Goal: Information Seeking & Learning: Compare options

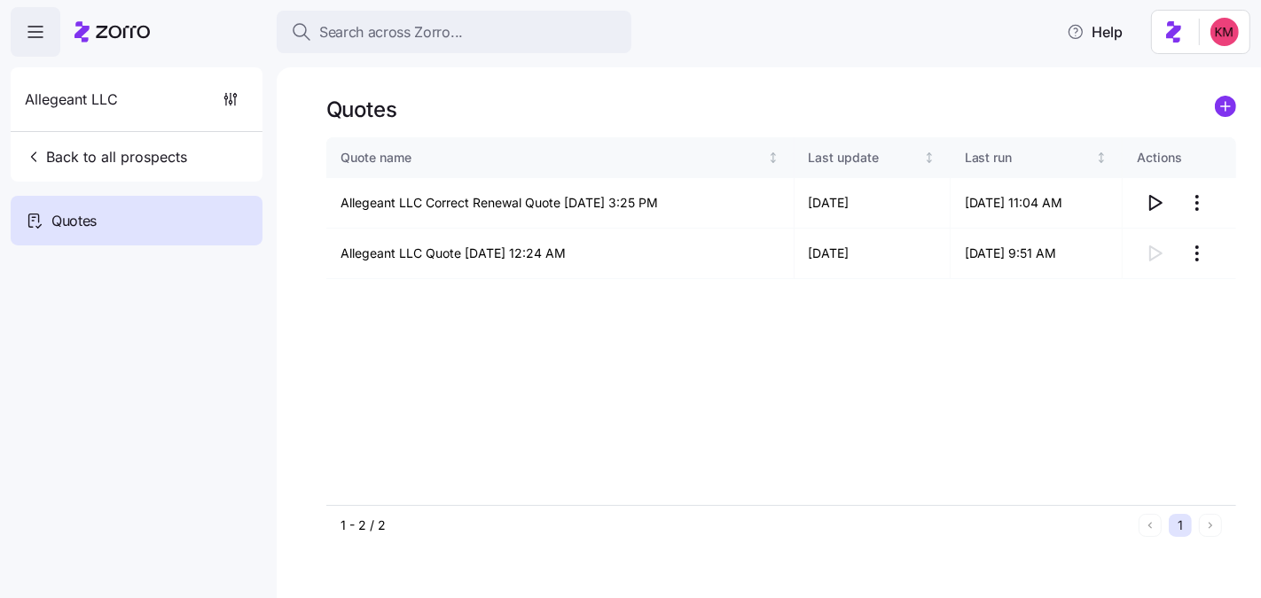
click at [110, 175] on div "Allegeant LLC Back to all prospects" at bounding box center [137, 124] width 252 height 114
click at [107, 159] on span "Back to all prospects" at bounding box center [106, 156] width 162 height 21
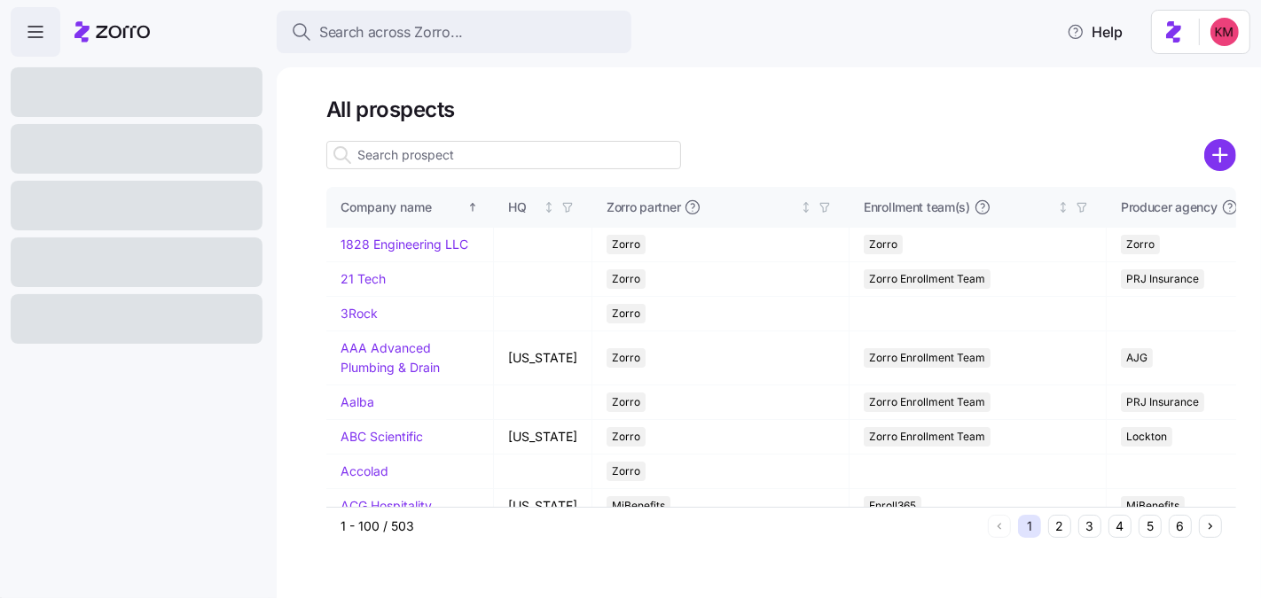
click at [420, 152] on input at bounding box center [503, 155] width 355 height 28
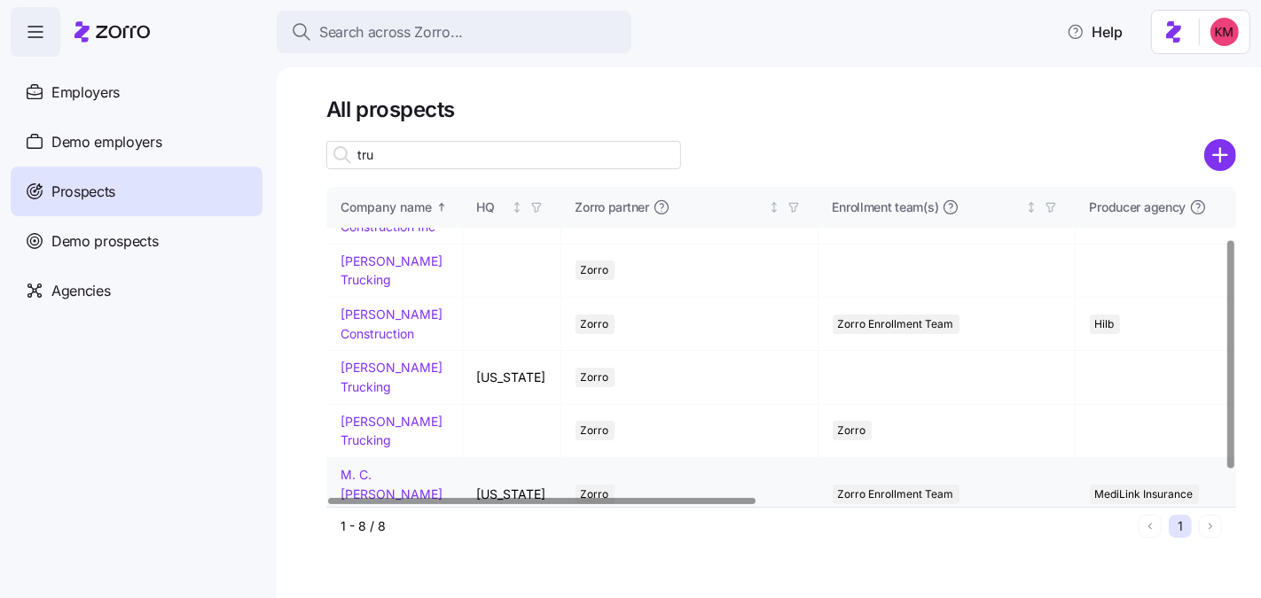
scroll to position [107, 0]
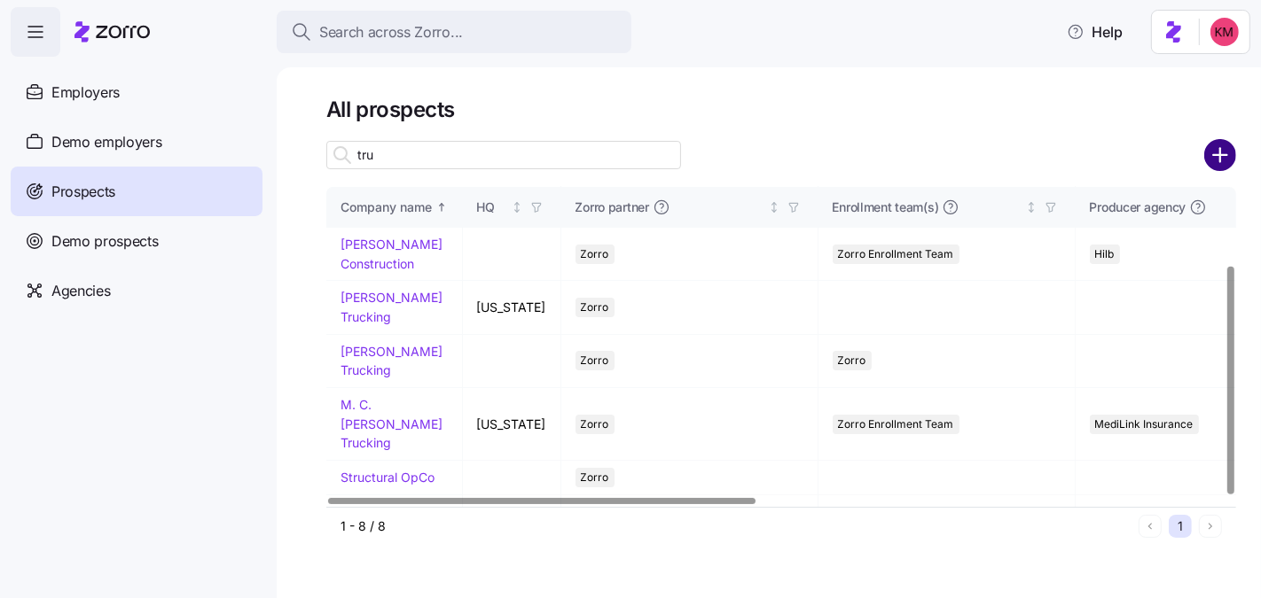
type input "tru"
drag, startPoint x: 1211, startPoint y: 143, endPoint x: 586, endPoint y: 7, distance: 639.6
click at [1212, 143] on circle "add icon" at bounding box center [1220, 155] width 29 height 29
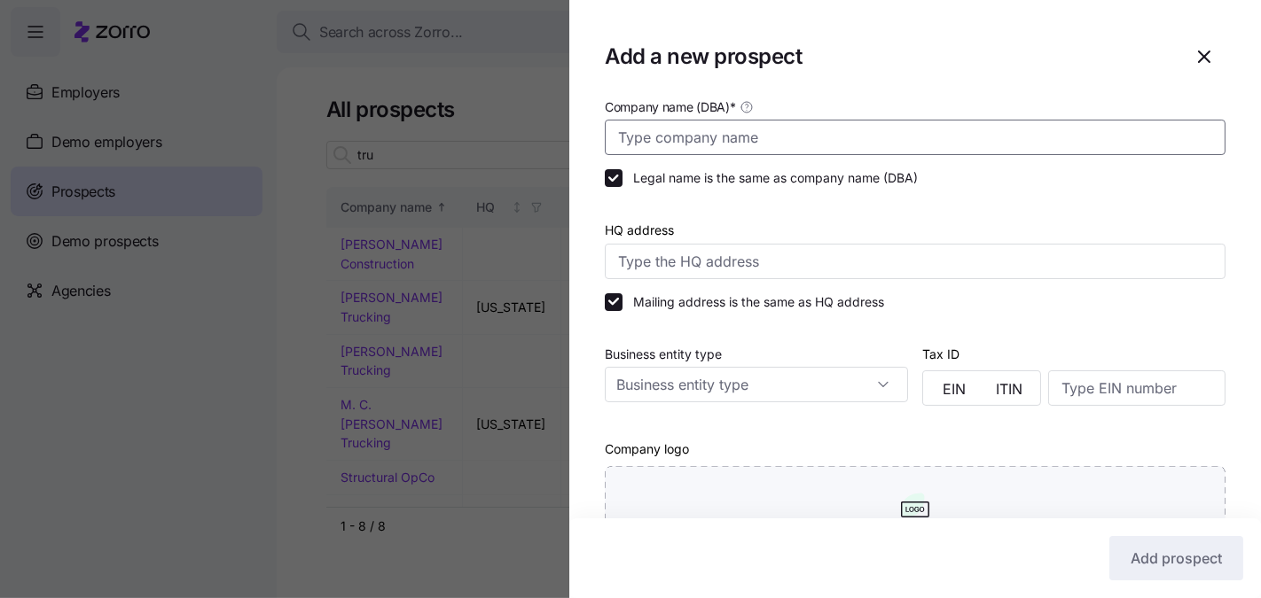
click at [651, 145] on input "Company name (DBA) *" at bounding box center [915, 137] width 621 height 35
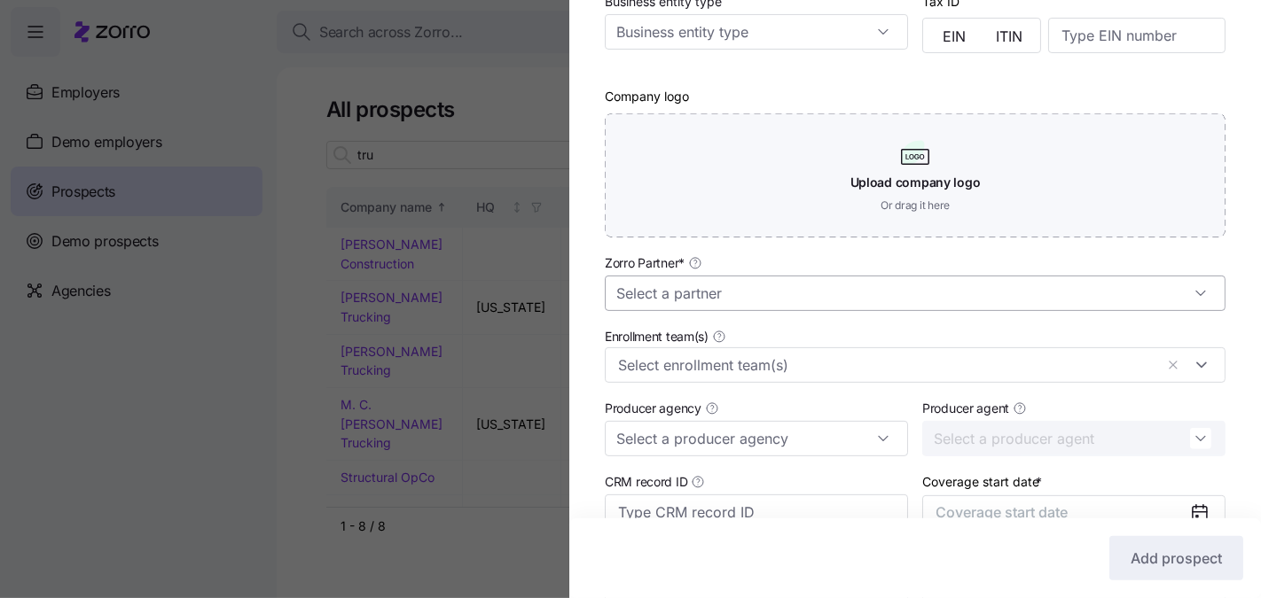
type input "TruDataRX"
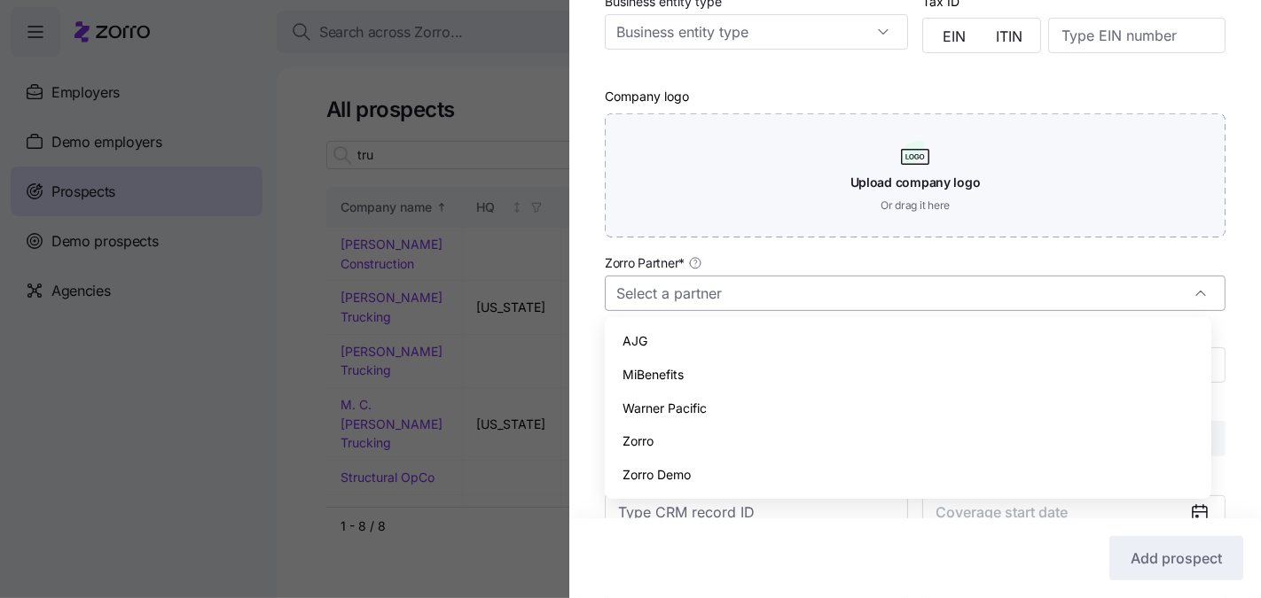
click at [725, 280] on input "Zorro Partner *" at bounding box center [915, 293] width 621 height 35
click at [677, 438] on div "Zorro" at bounding box center [907, 442] width 591 height 34
type input "Zorro"
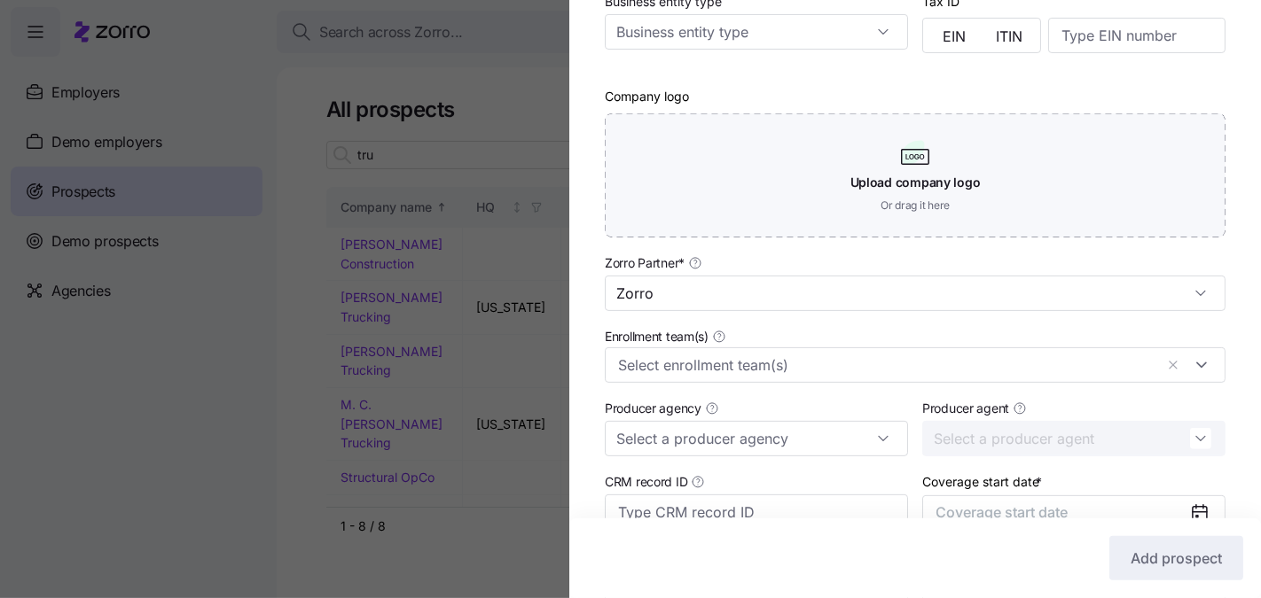
scroll to position [516, 0]
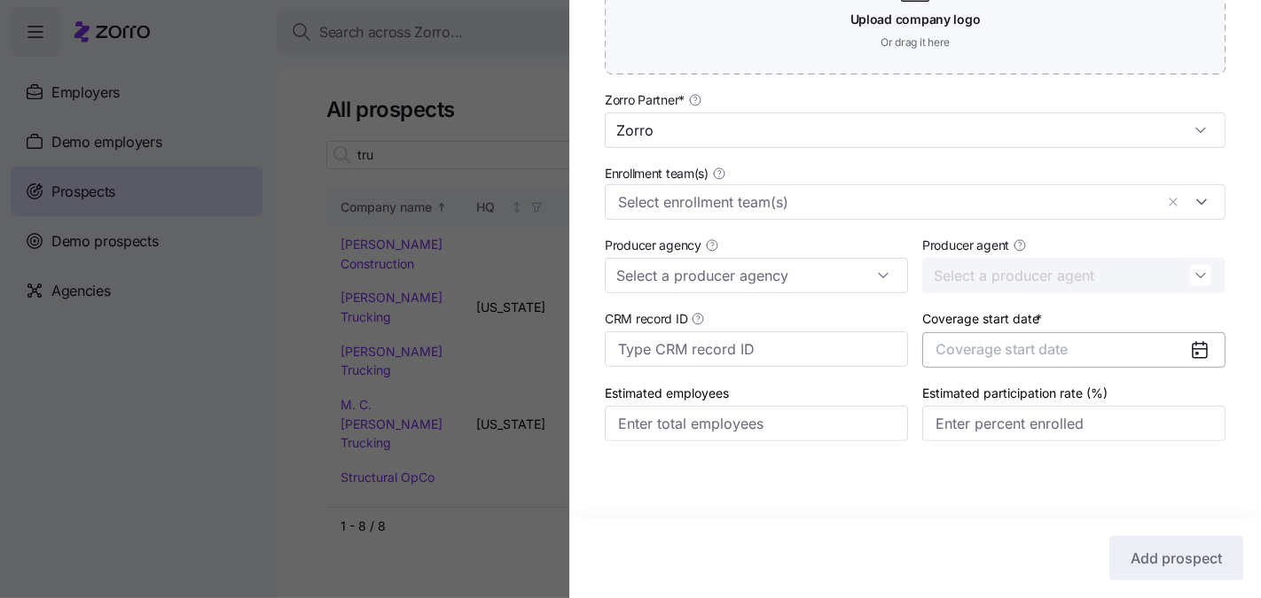
click at [1020, 347] on span "Coverage start date" at bounding box center [1001, 349] width 132 height 18
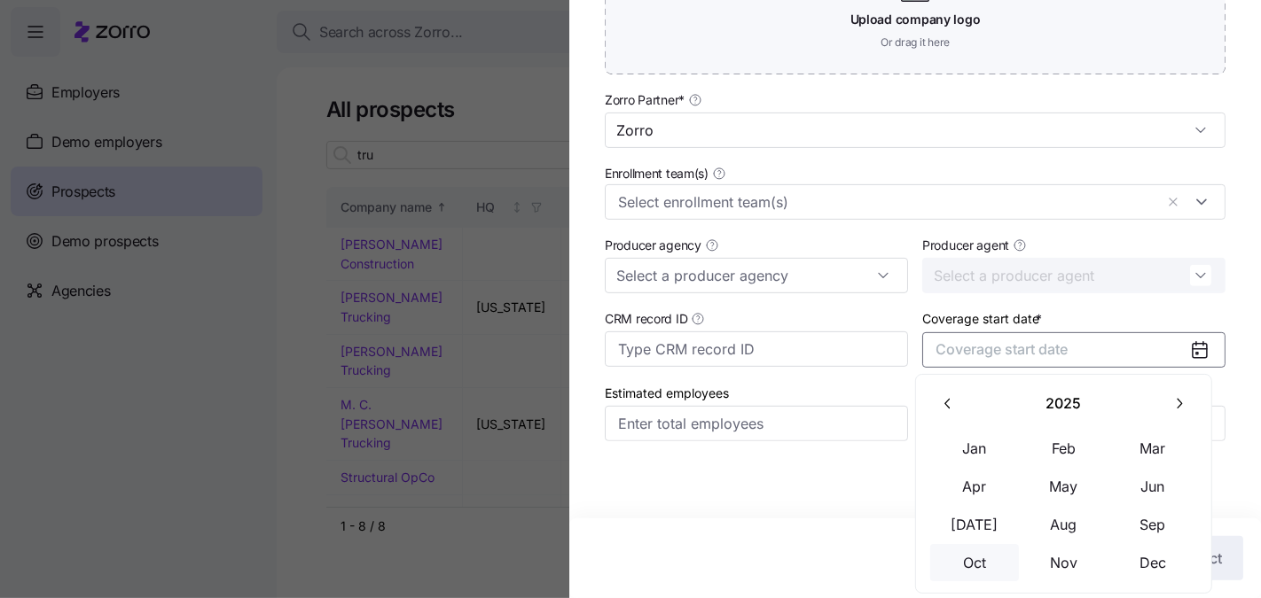
click at [979, 561] on button "Oct" at bounding box center [974, 562] width 89 height 37
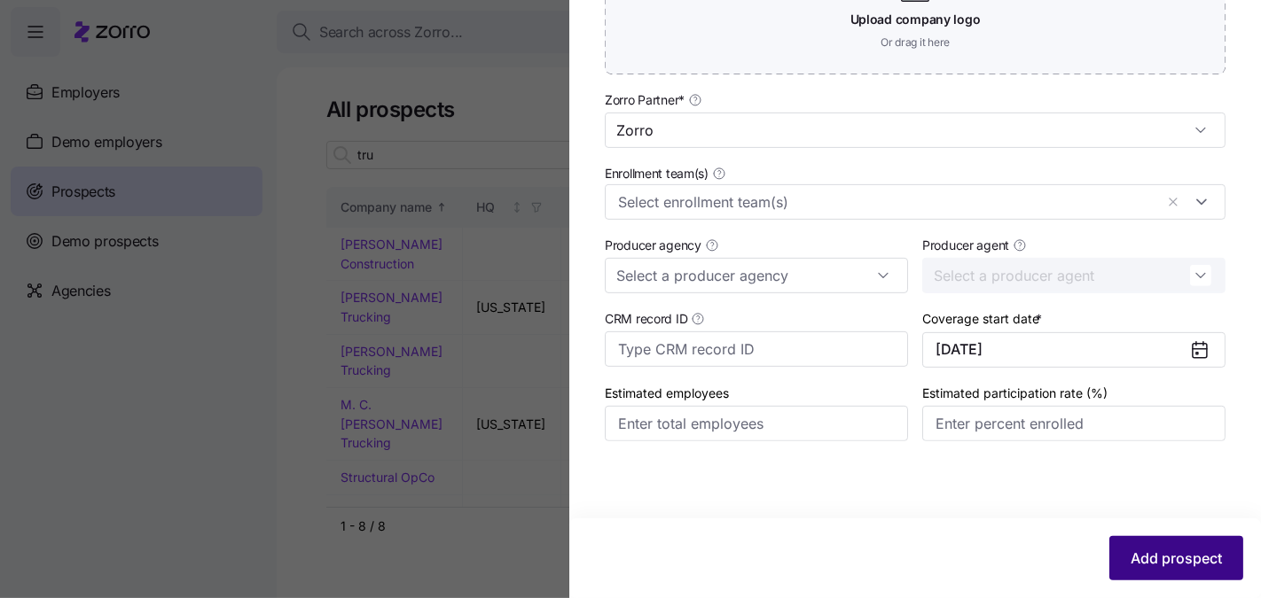
click at [1146, 560] on span "Add prospect" at bounding box center [1175, 558] width 91 height 21
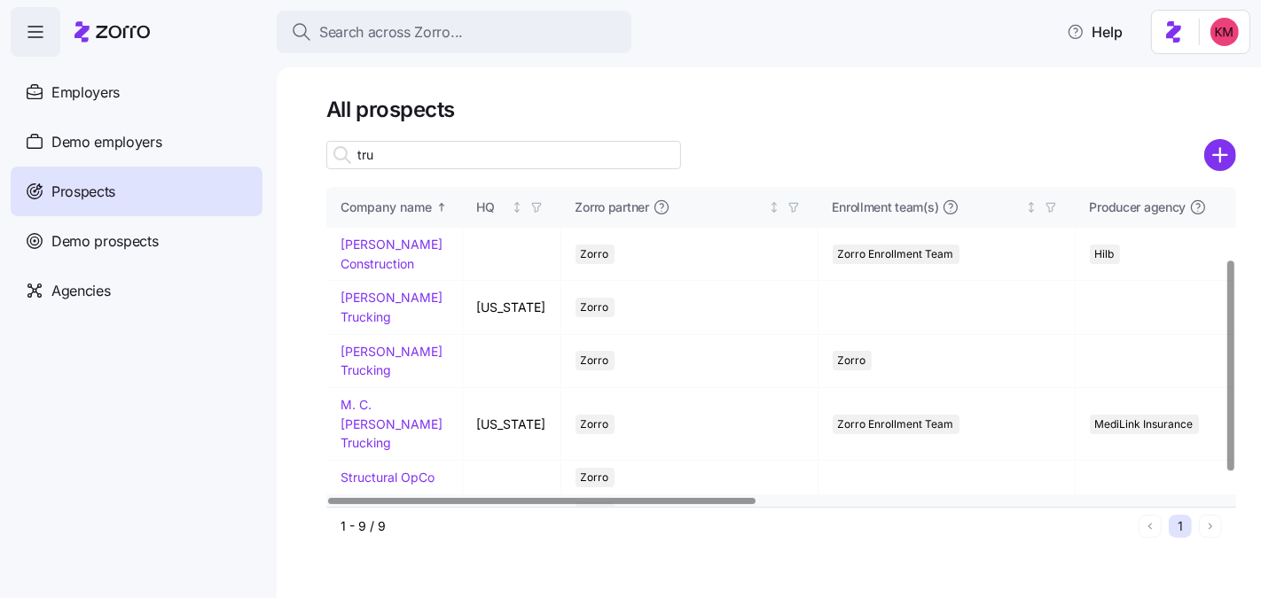
click at [385, 496] on td "TruDataRX" at bounding box center [394, 513] width 137 height 35
click at [385, 504] on link "TruDataRX" at bounding box center [371, 511] width 63 height 15
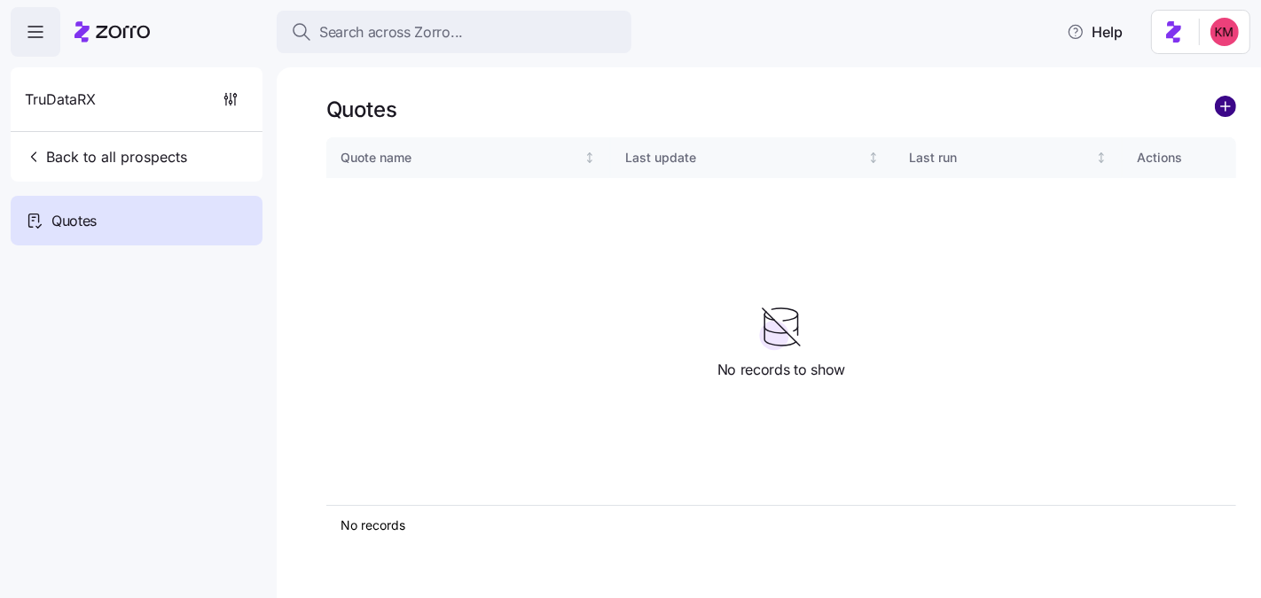
click at [1231, 108] on circle "add icon" at bounding box center [1225, 107] width 20 height 20
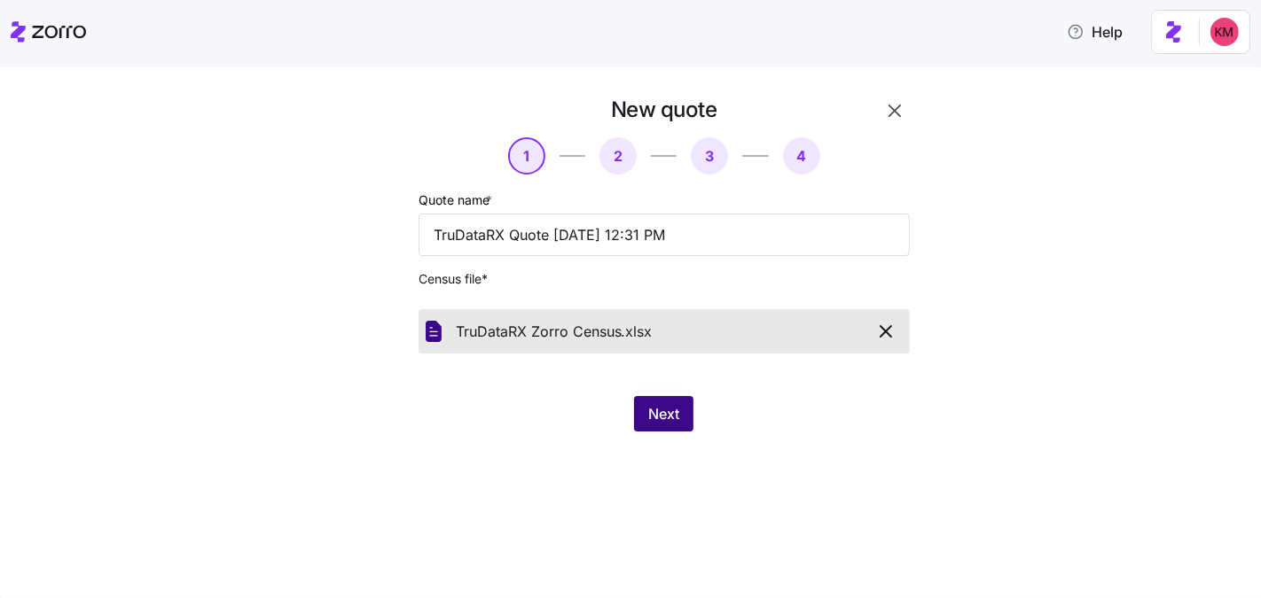
click at [674, 412] on span "Next" at bounding box center [663, 413] width 31 height 21
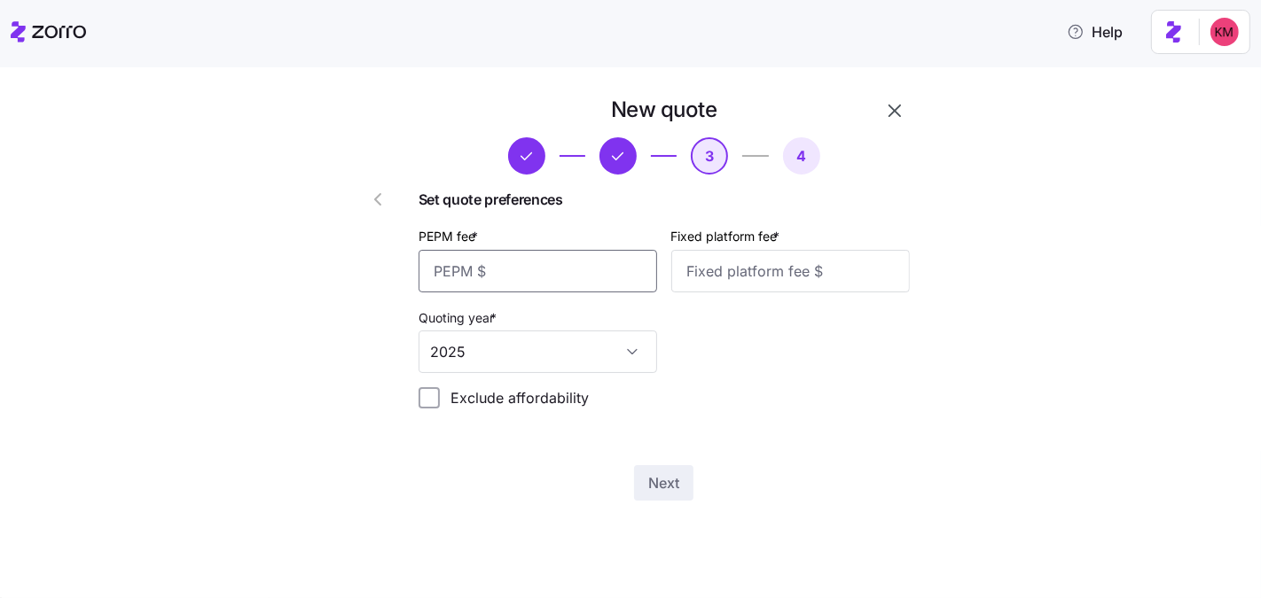
click at [554, 276] on input "PEPM fee *" at bounding box center [537, 271] width 238 height 43
type input "30"
type input "100"
click at [613, 436] on div "New quote 3 4 Set quote preferences PEPM fee * 30 Fixed platform fee * 100 Quot…" at bounding box center [663, 298] width 505 height 419
click at [667, 483] on span "Next" at bounding box center [663, 483] width 31 height 21
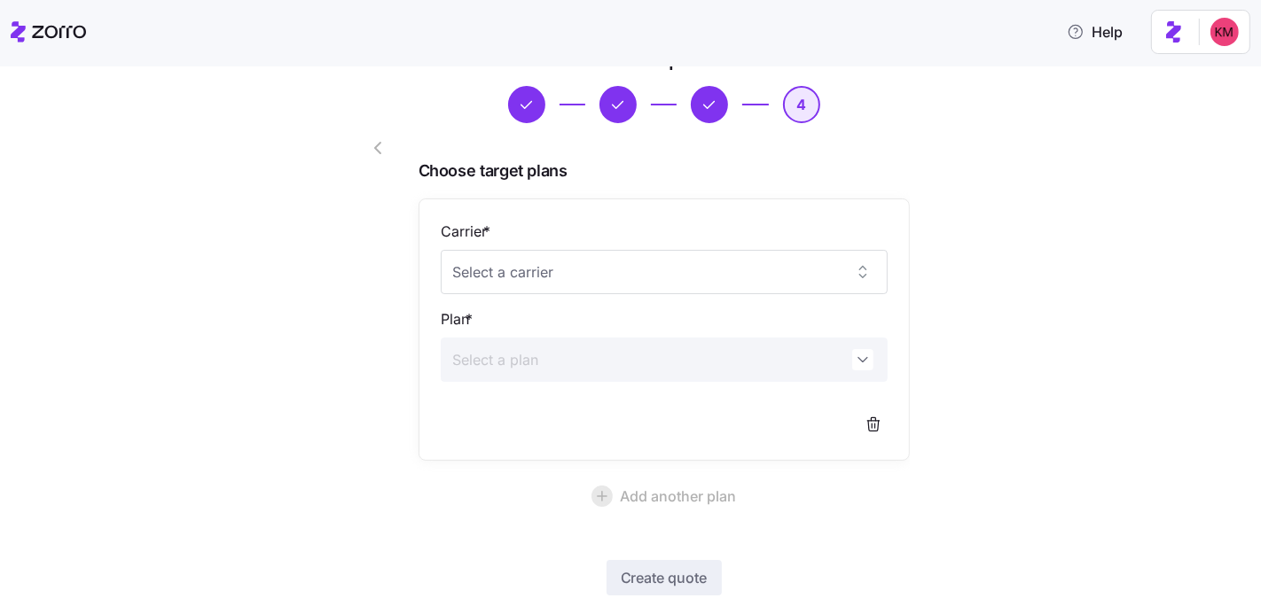
scroll to position [164, 0]
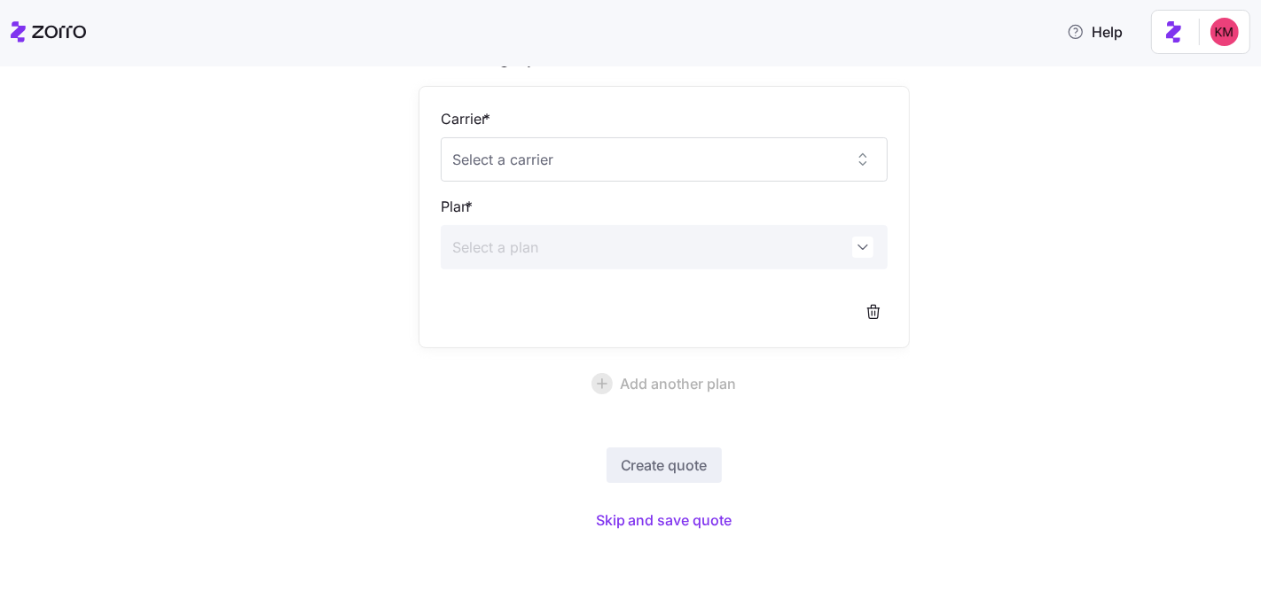
drag, startPoint x: 379, startPoint y: 385, endPoint x: 627, endPoint y: 478, distance: 265.1
click at [379, 384] on div at bounding box center [360, 234] width 101 height 619
click at [688, 518] on span "Skip and save quote" at bounding box center [664, 520] width 137 height 21
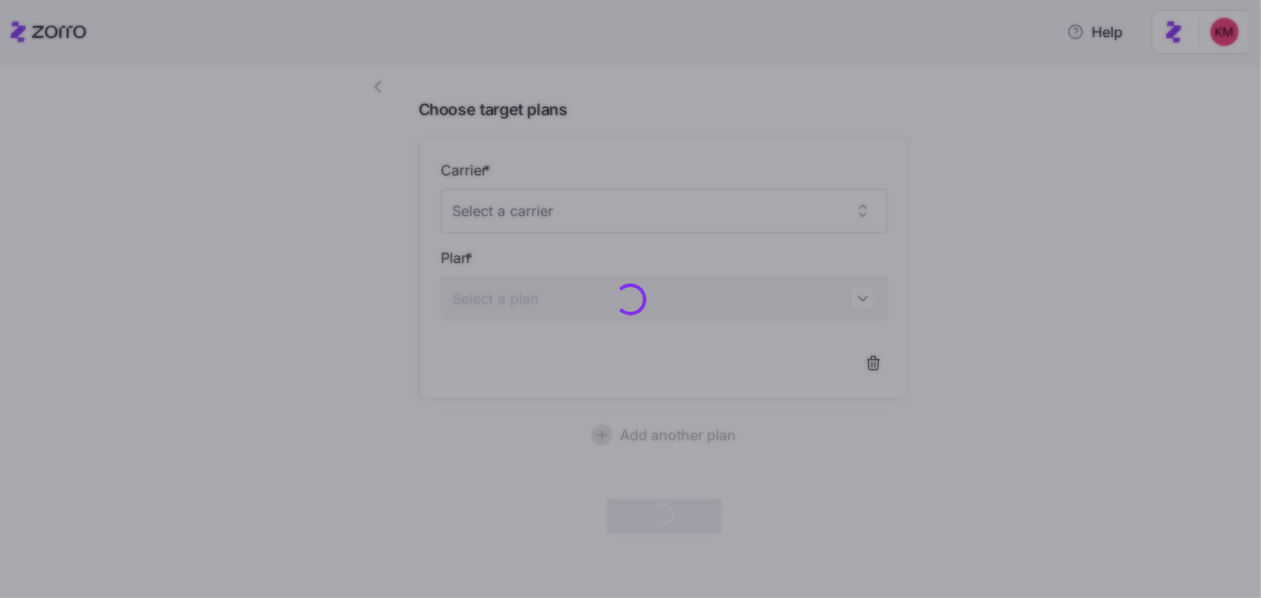
scroll to position [111, 0]
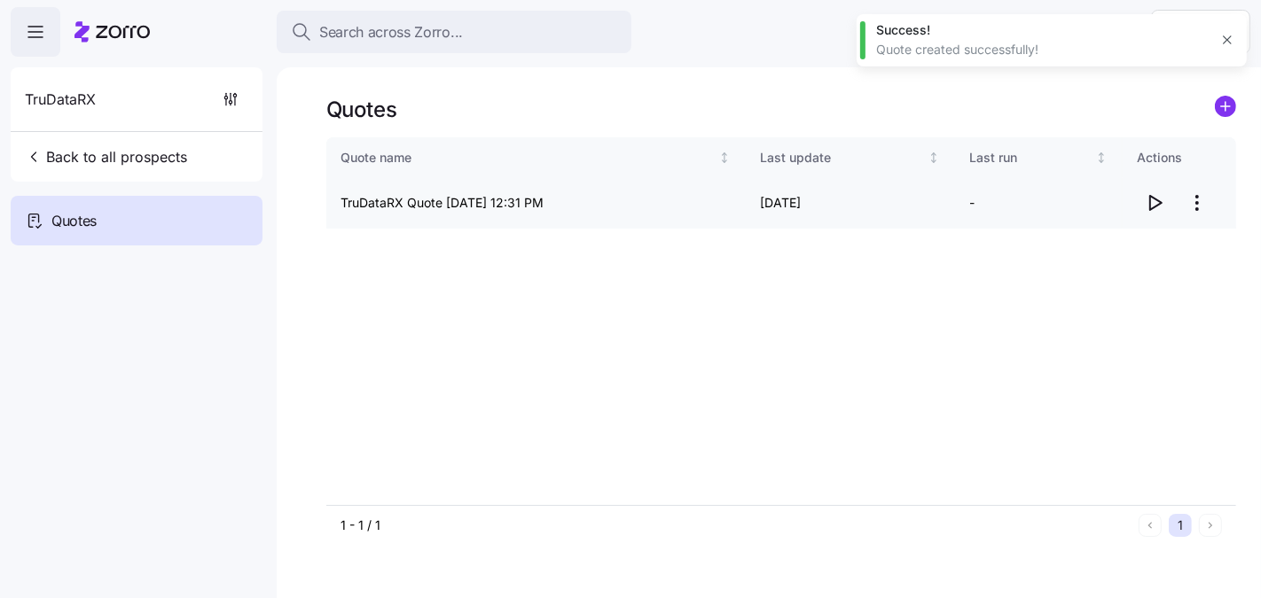
click at [1153, 207] on icon "button" at bounding box center [1154, 202] width 21 height 21
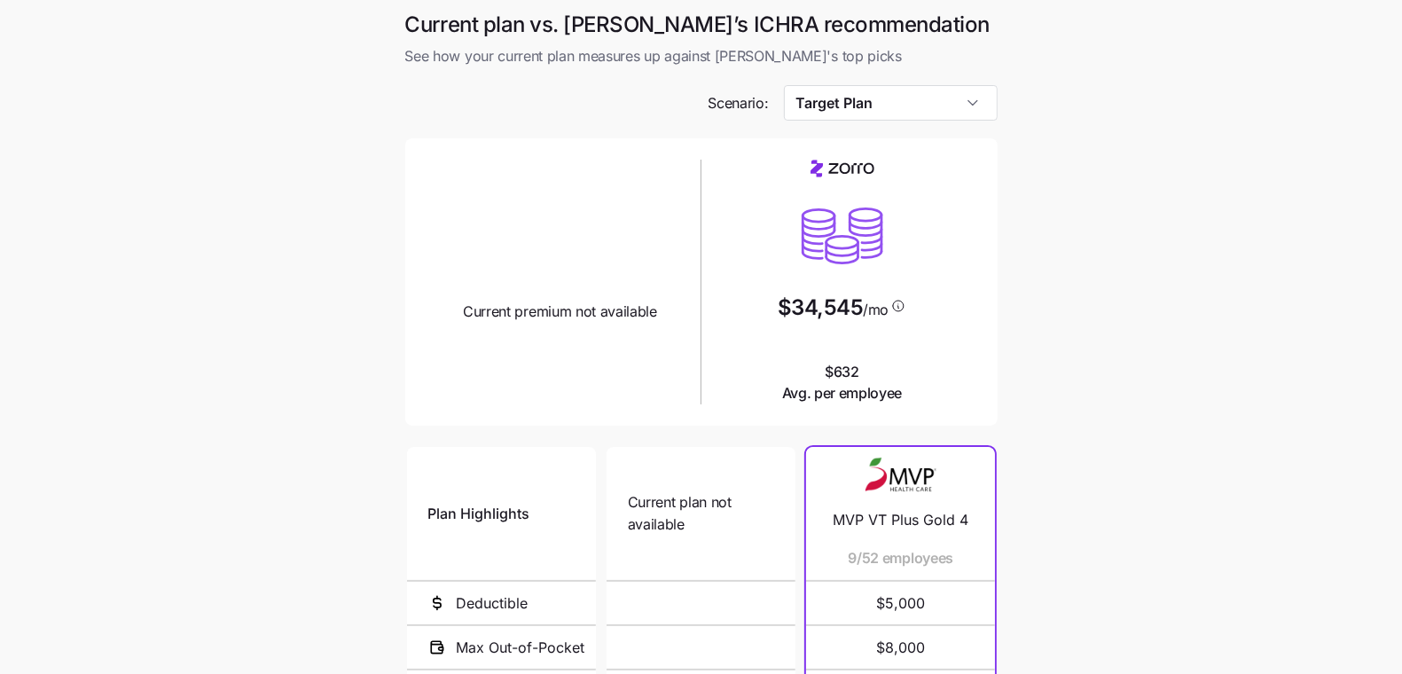
scroll to position [33, 0]
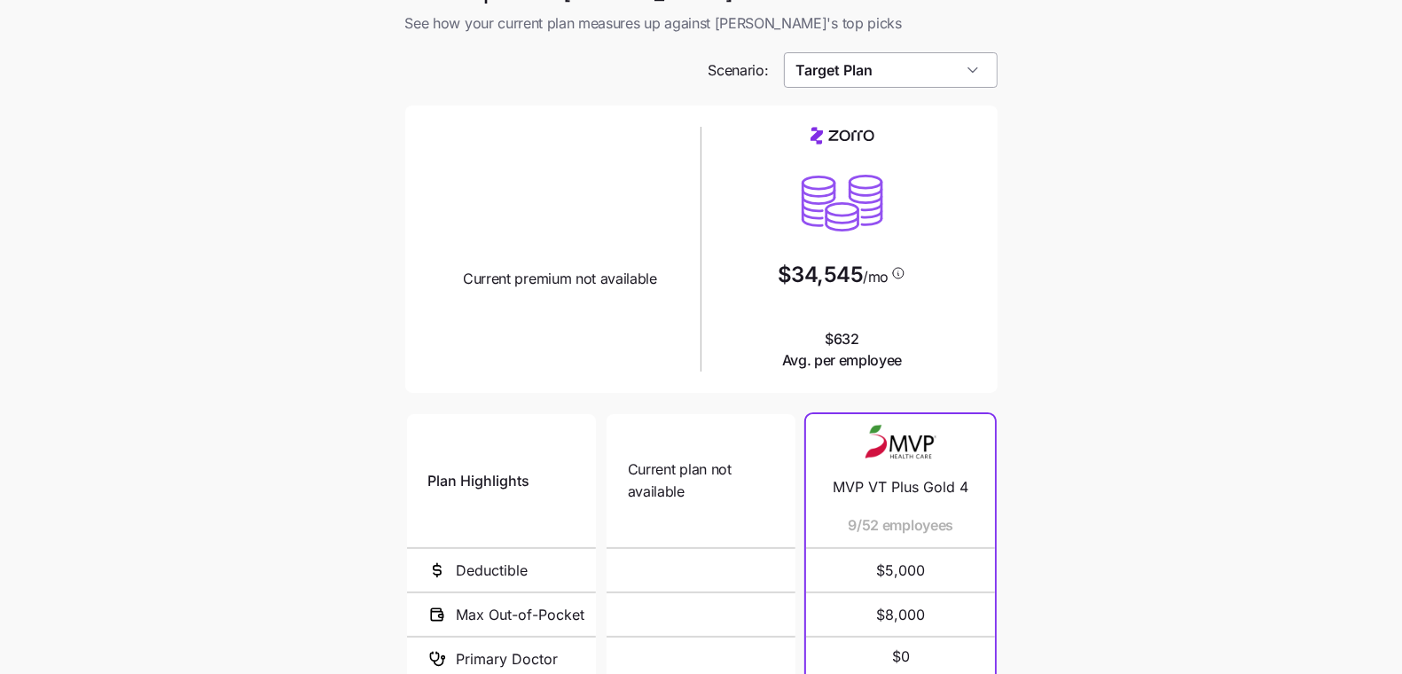
click at [924, 64] on input "Target Plan" at bounding box center [891, 69] width 214 height 35
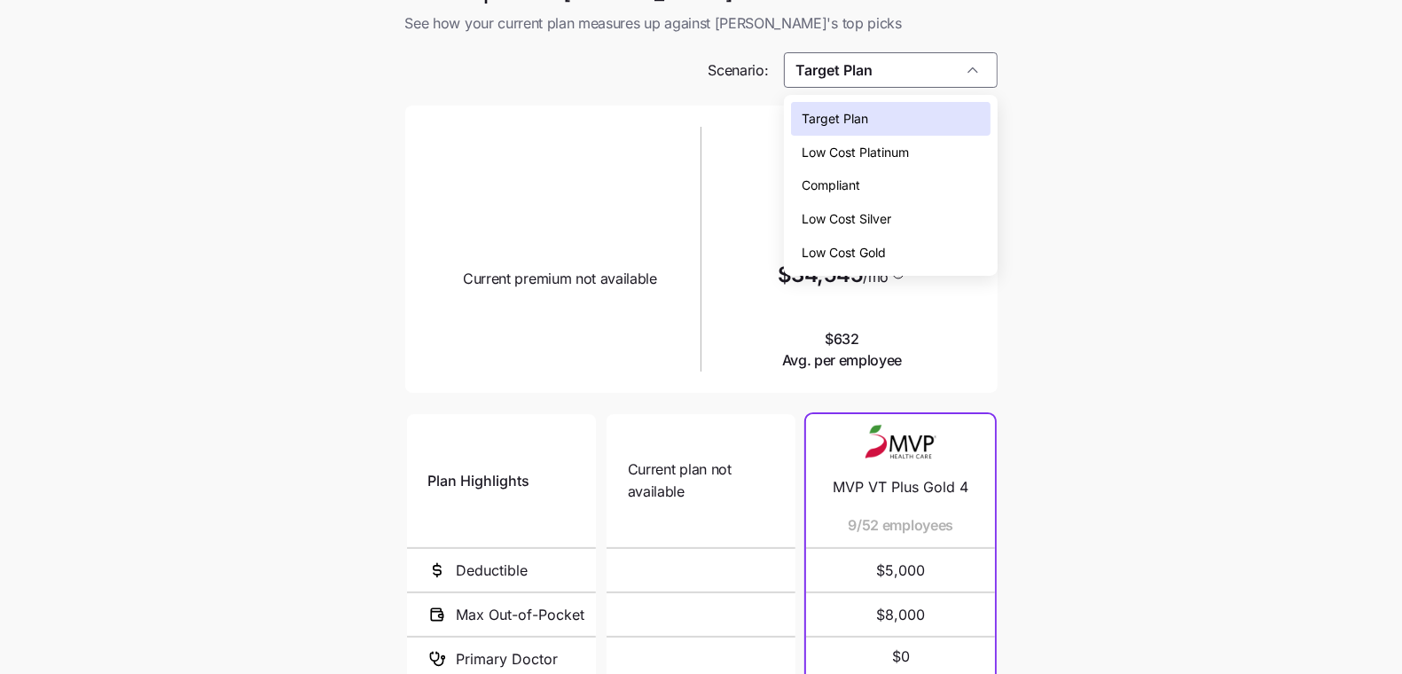
click at [880, 216] on span "Low Cost Silver" at bounding box center [846, 219] width 90 height 20
type input "Low Cost Silver"
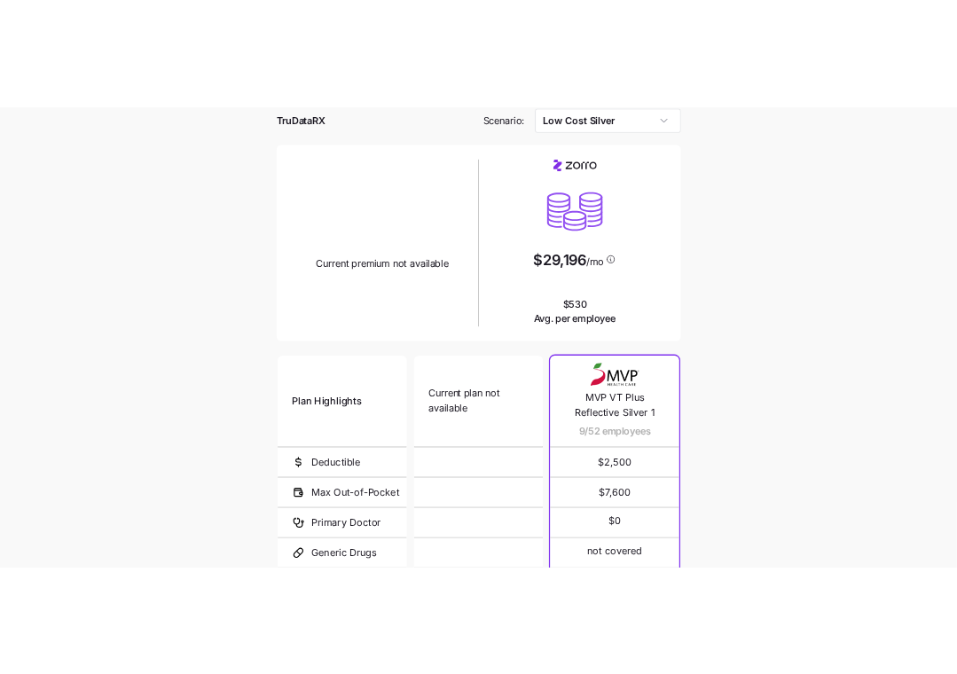
scroll to position [84, 0]
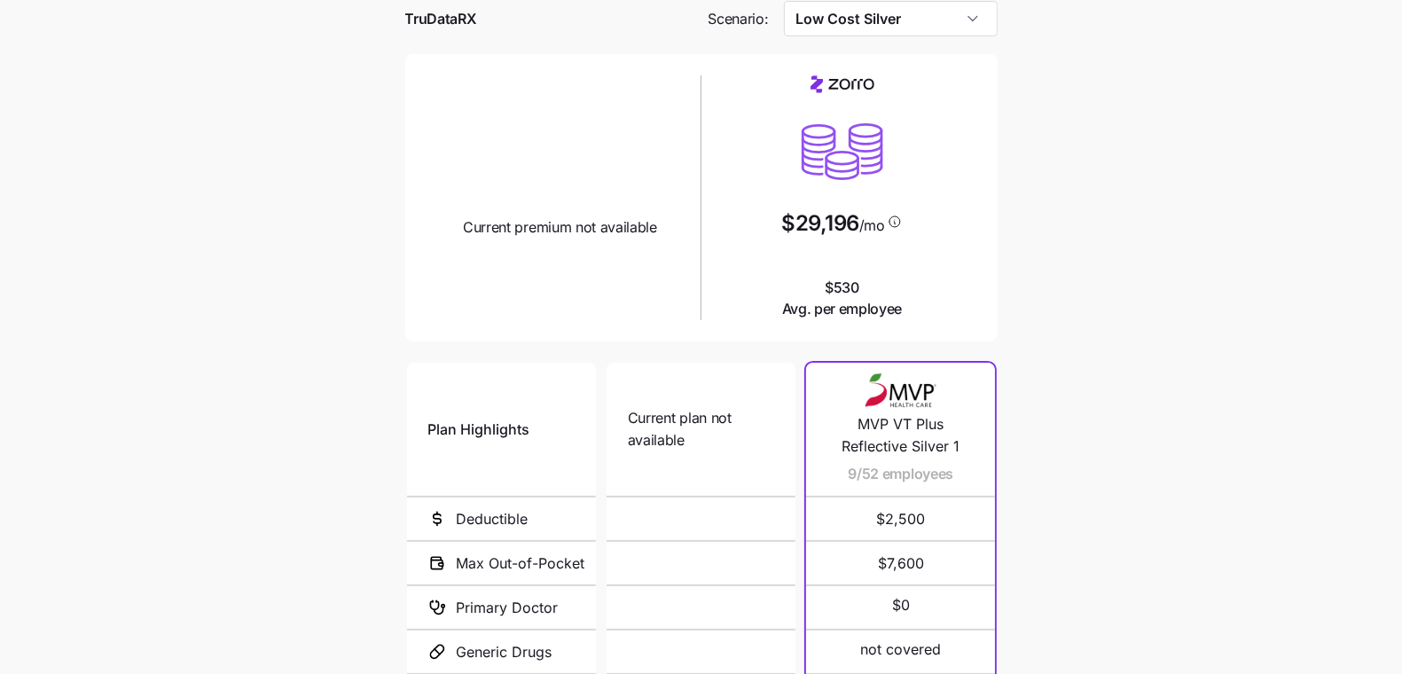
click at [317, 229] on main "Current plan vs. Zorro’s ICHRA recommendation See how your current plan measure…" at bounding box center [701, 399] width 1402 height 966
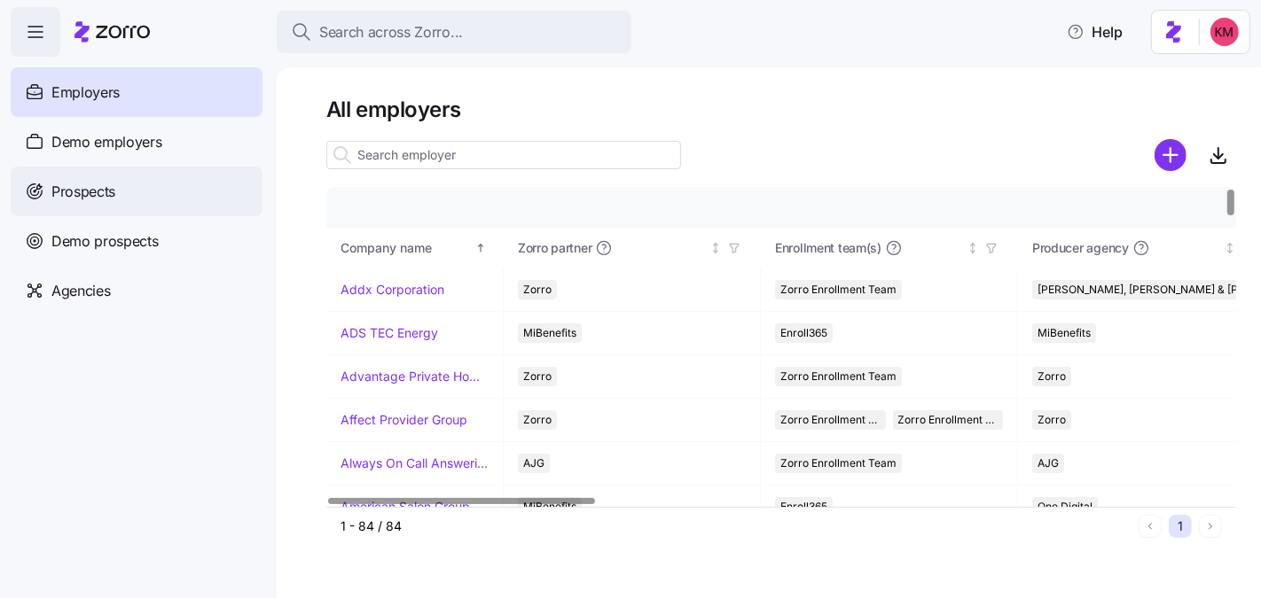
click at [93, 186] on span "Prospects" at bounding box center [83, 192] width 64 height 22
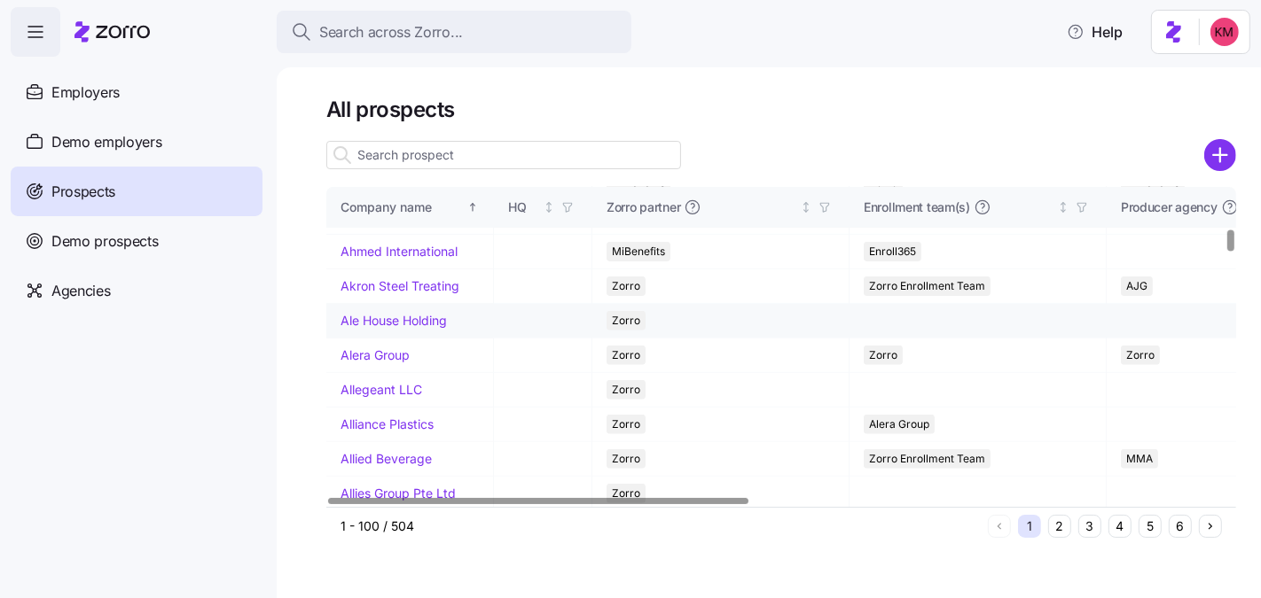
scroll to position [623, 0]
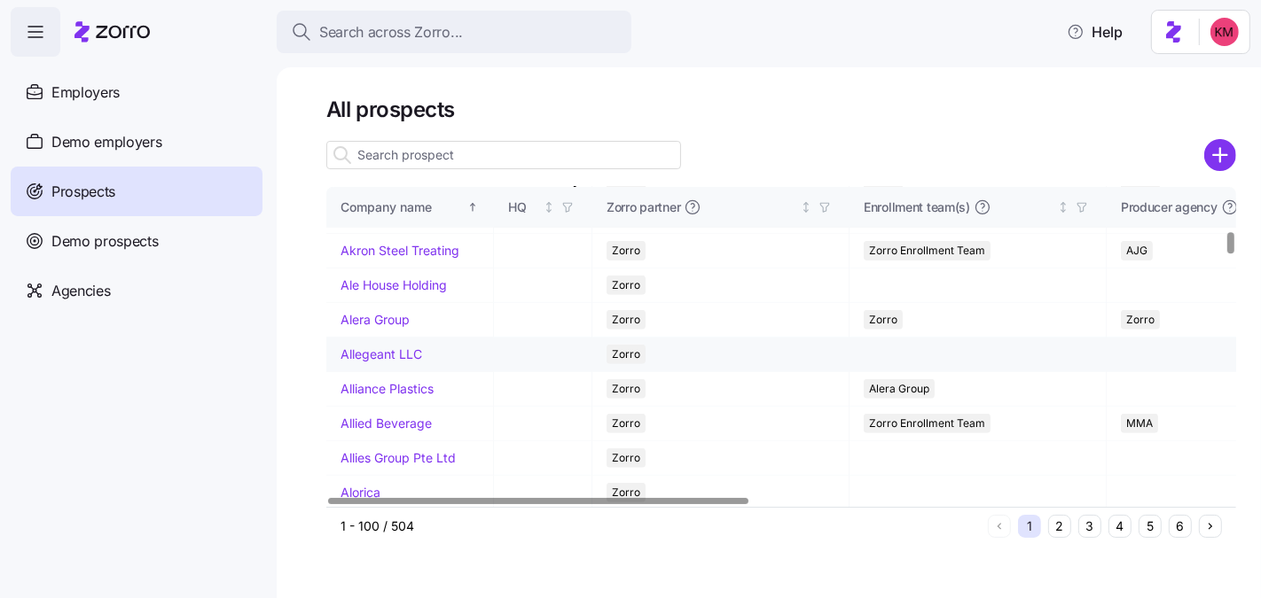
click at [371, 362] on link "Allegeant LLC" at bounding box center [381, 354] width 82 height 15
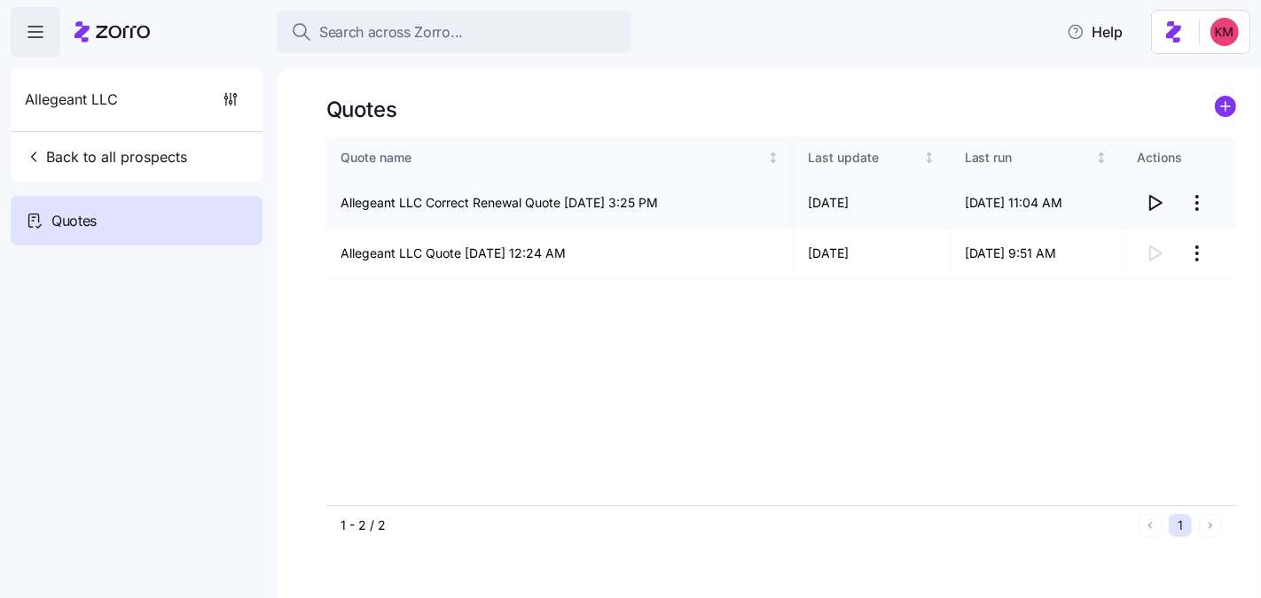
click at [1155, 199] on icon "button" at bounding box center [1156, 203] width 12 height 14
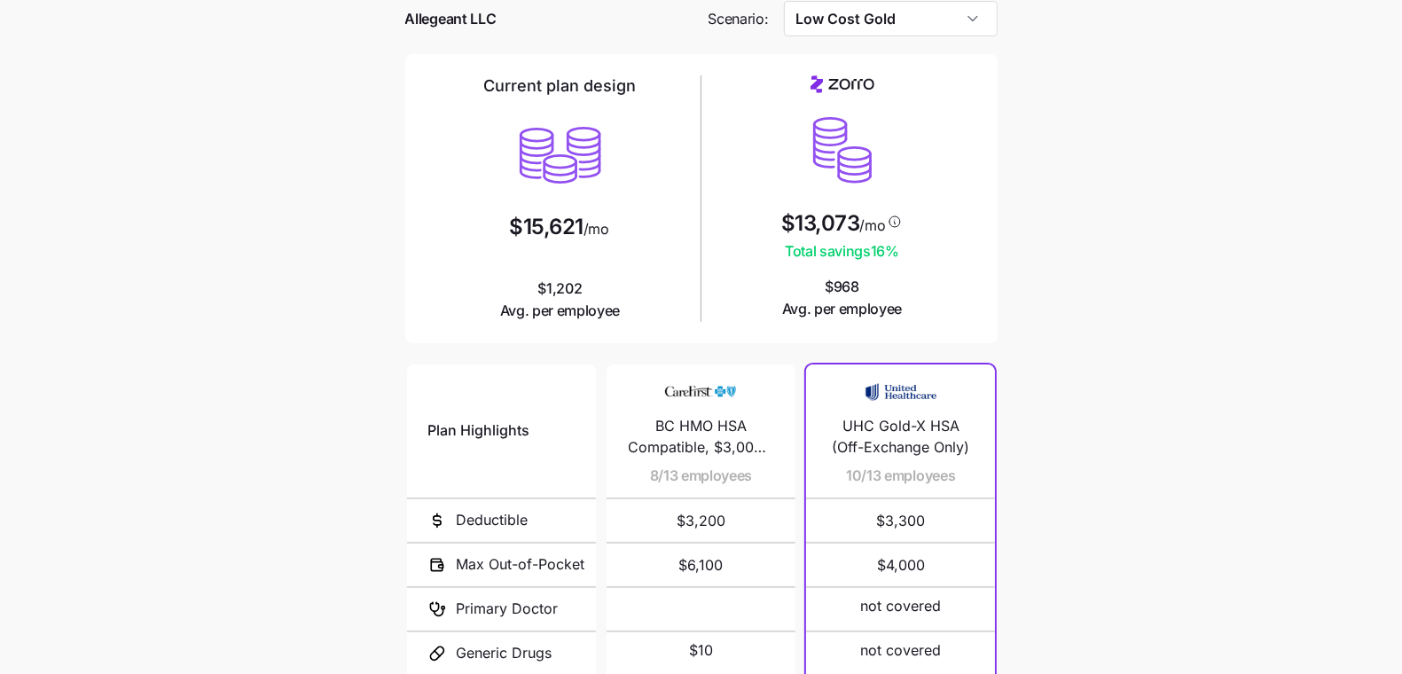
scroll to position [293, 0]
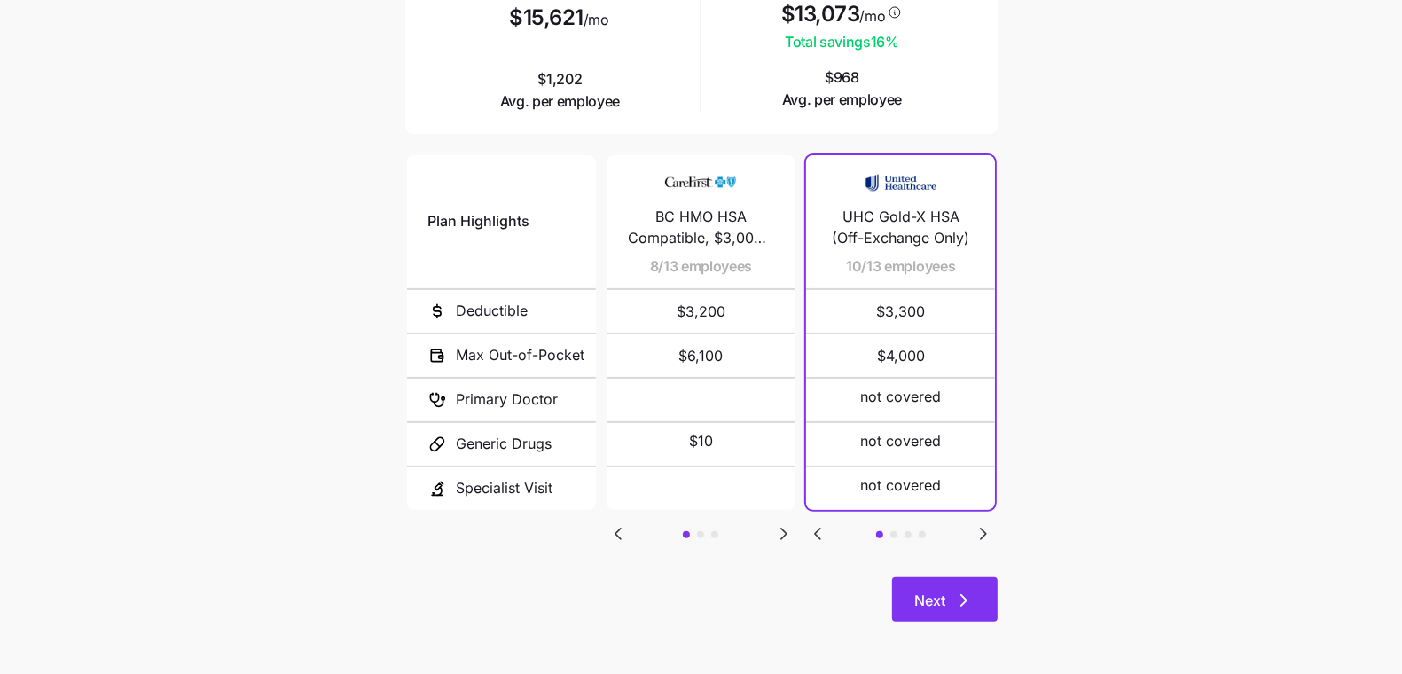
click at [957, 604] on icon "button" at bounding box center [963, 600] width 21 height 21
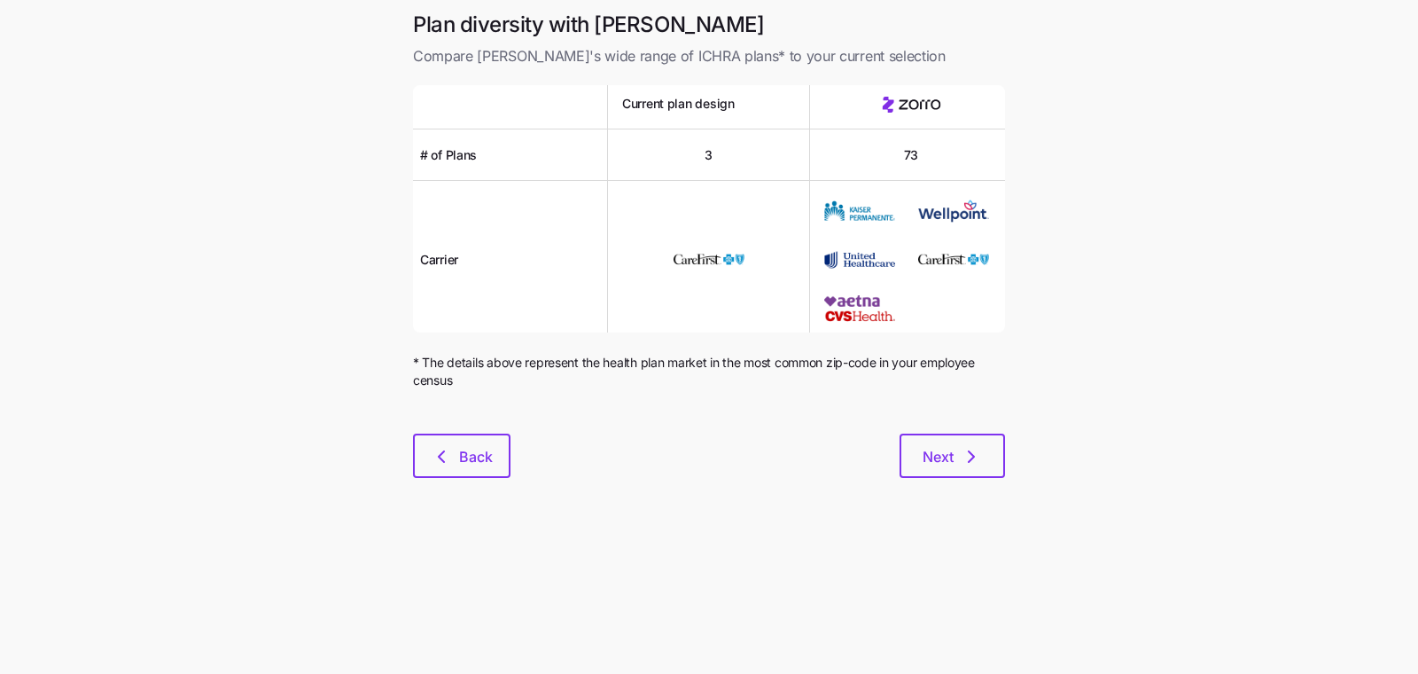
click at [965, 481] on div "Plan diversity with Zorro Compare Zorro's wide range of ICHRA plans* to your cu…" at bounding box center [709, 255] width 621 height 488
click at [967, 458] on icon "button" at bounding box center [971, 456] width 21 height 21
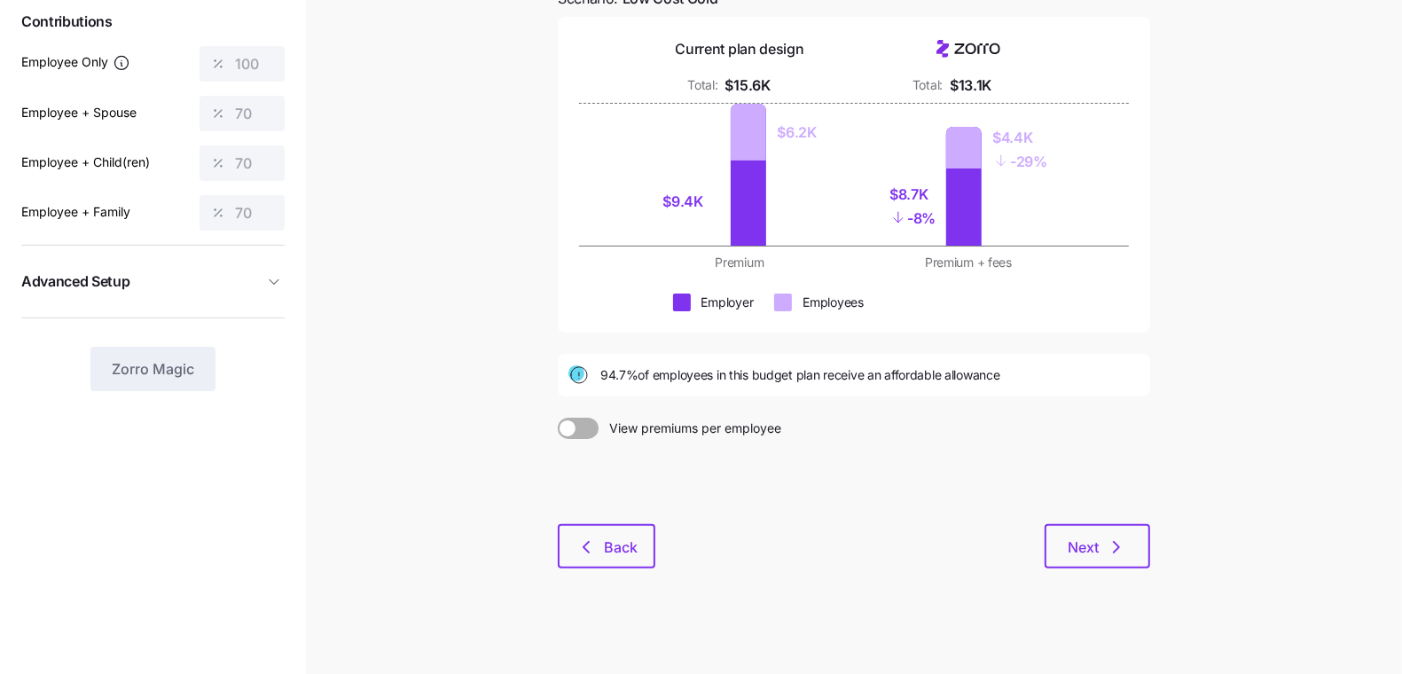
scroll to position [196, 0]
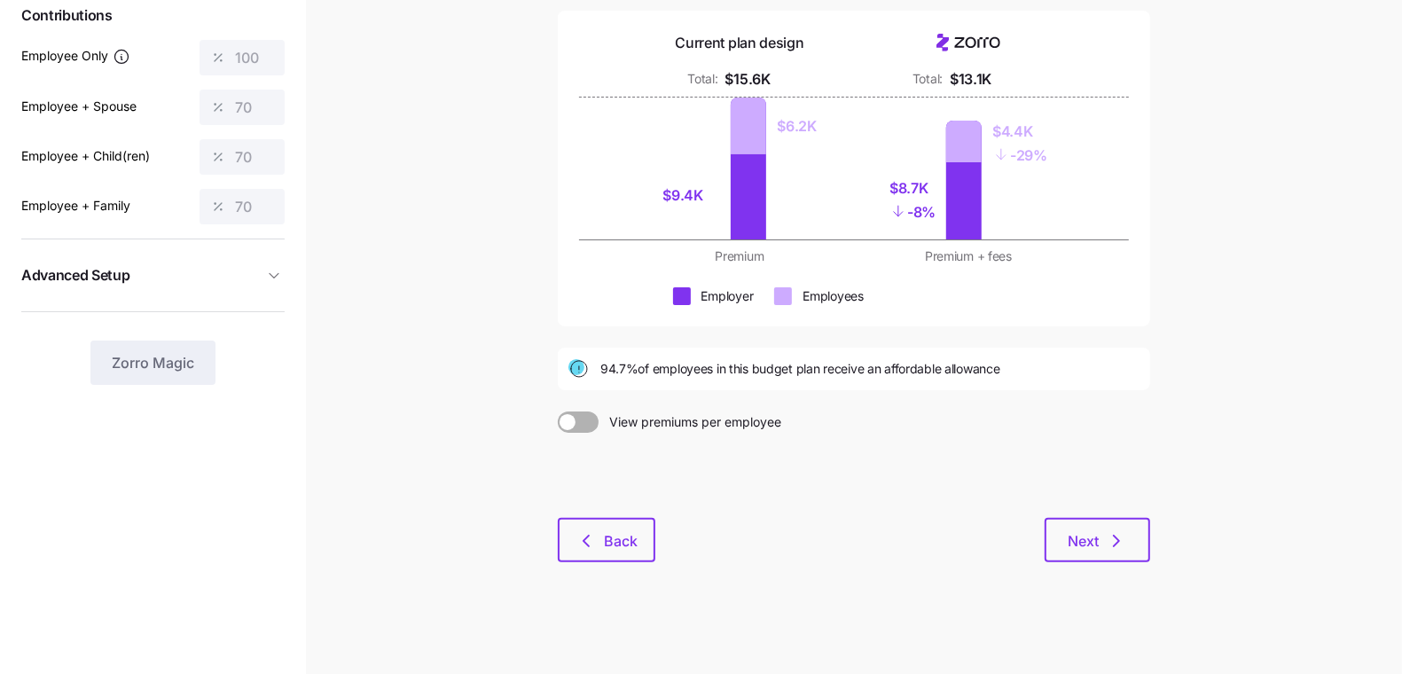
click at [1166, 377] on main "Save quote Budget planning See the impact of different allowance scenarios on y…" at bounding box center [701, 239] width 1402 height 871
click at [1101, 551] on button "Next" at bounding box center [1097, 540] width 106 height 44
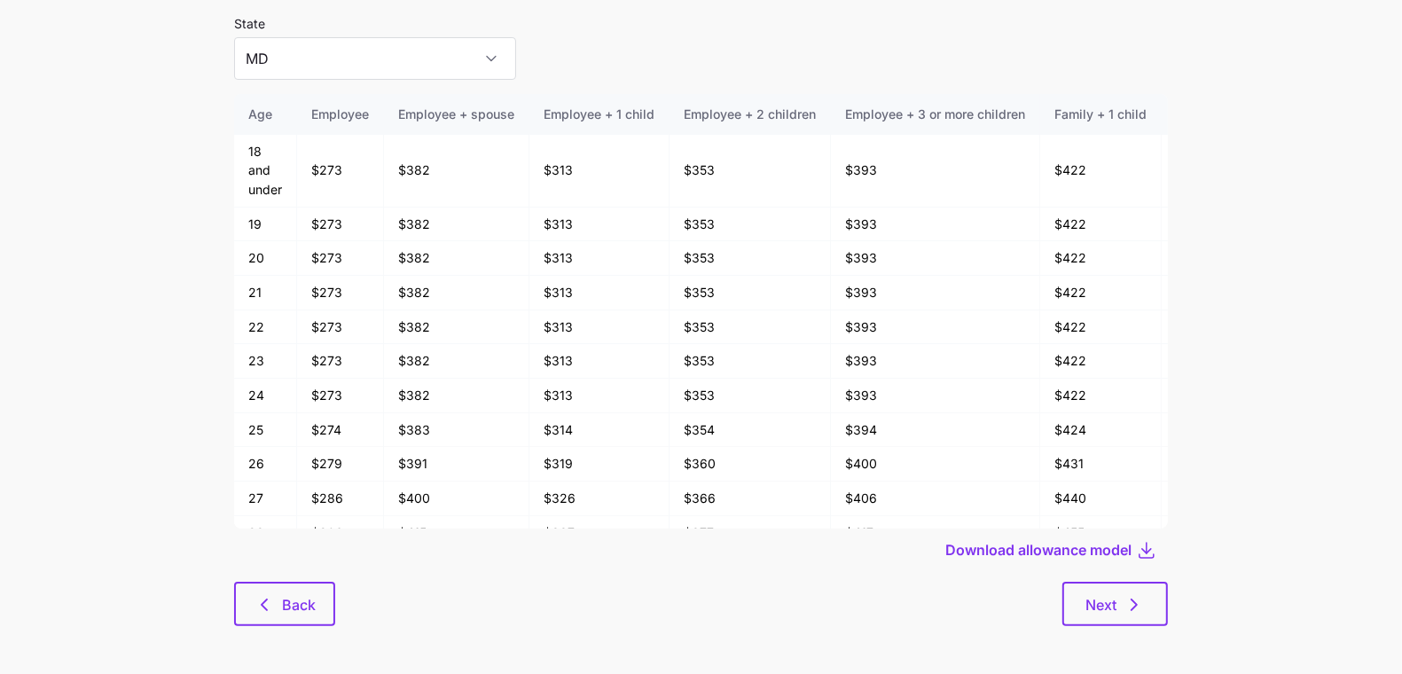
scroll to position [95, 0]
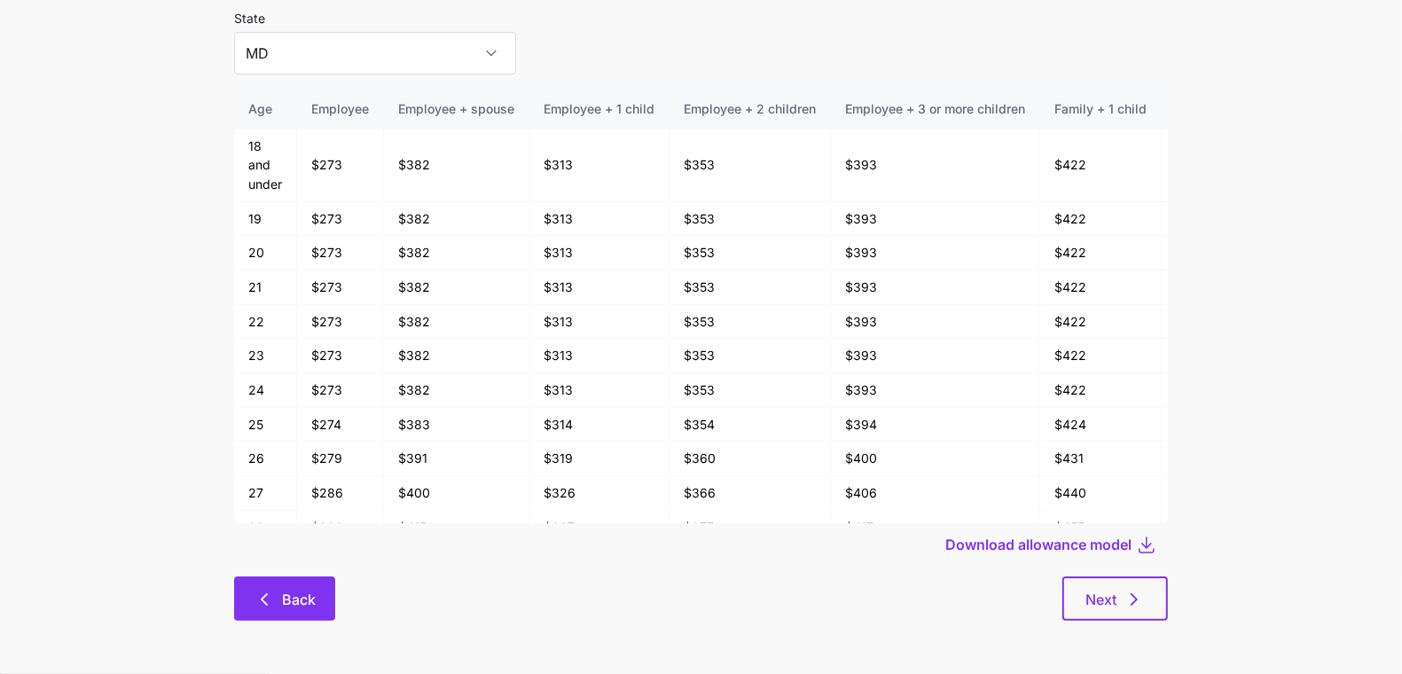
click at [284, 610] on button "Back" at bounding box center [284, 598] width 101 height 44
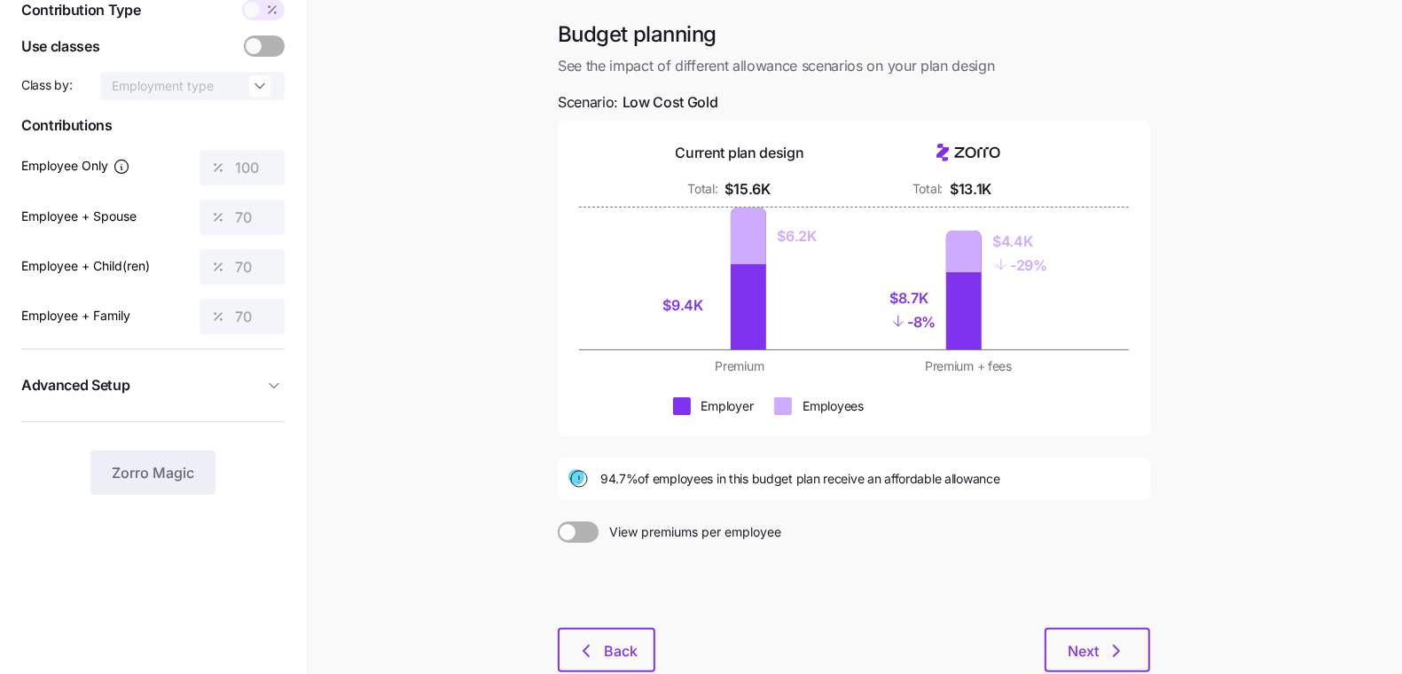
scroll to position [196, 0]
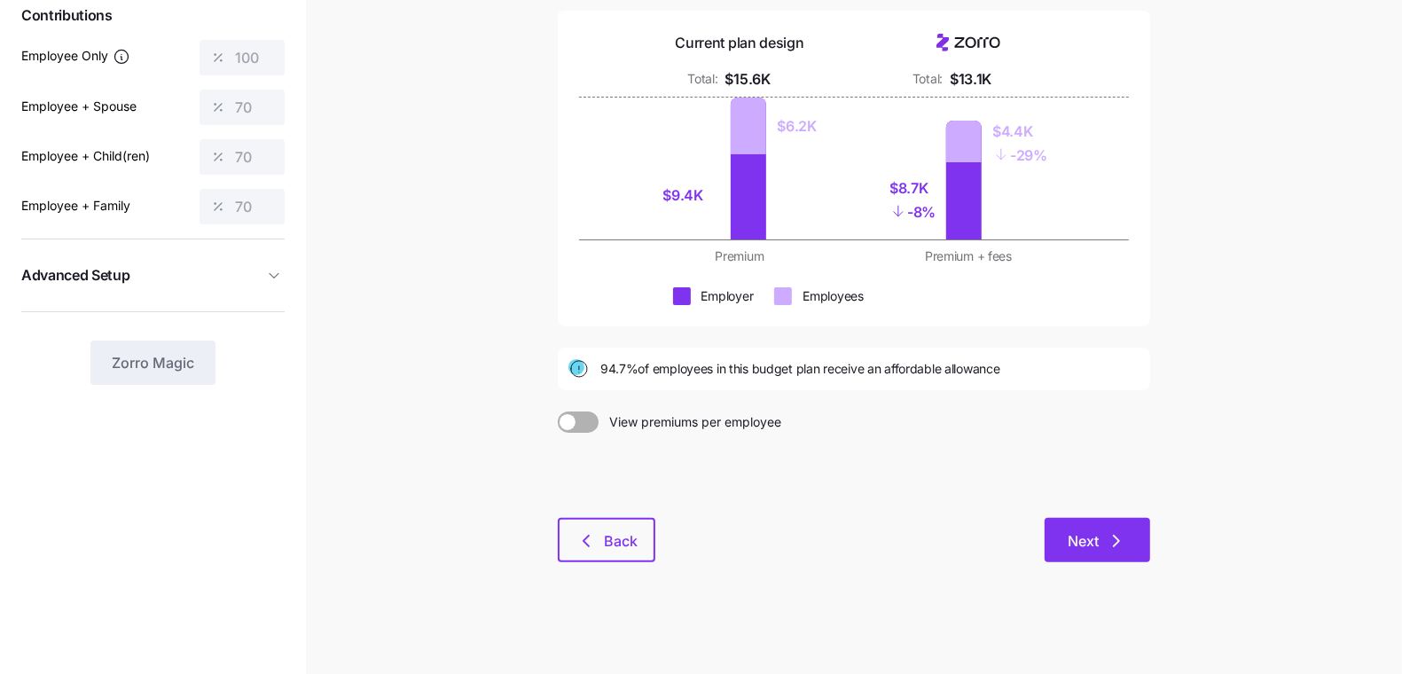
click at [1133, 546] on button "Next" at bounding box center [1097, 540] width 106 height 44
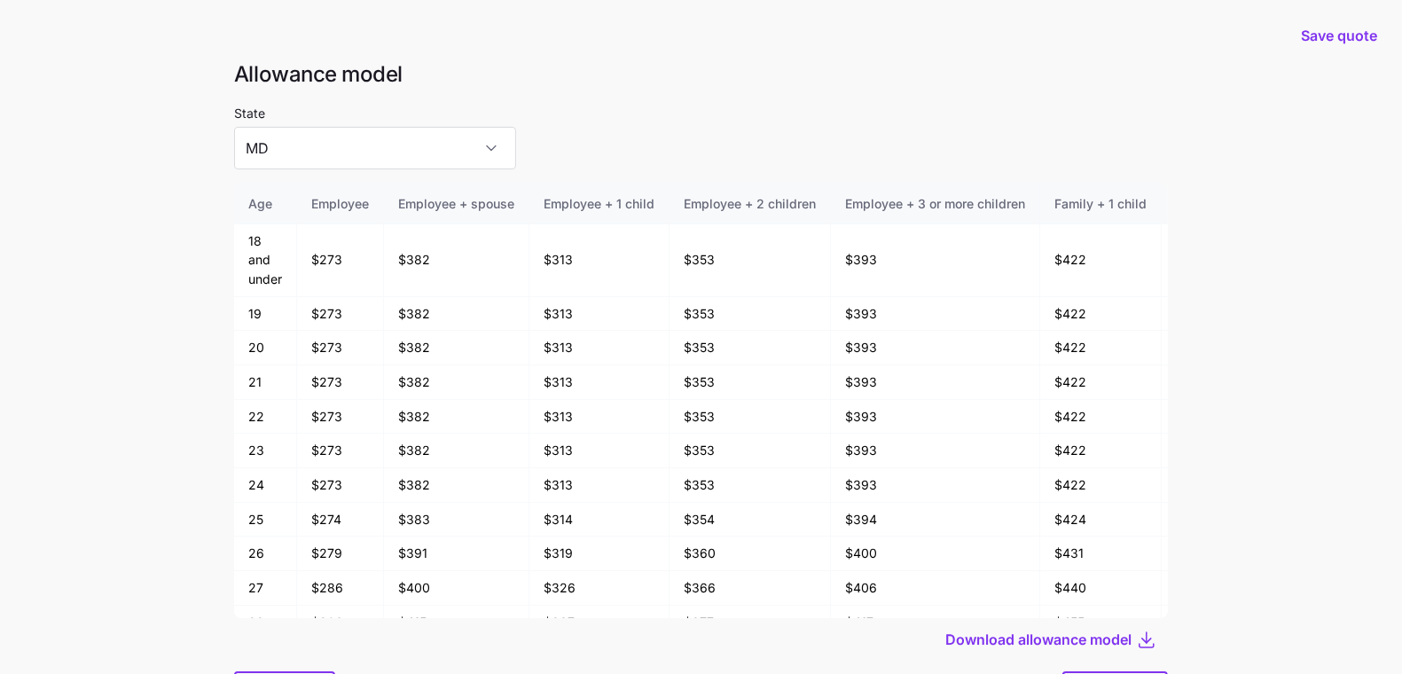
scroll to position [95, 0]
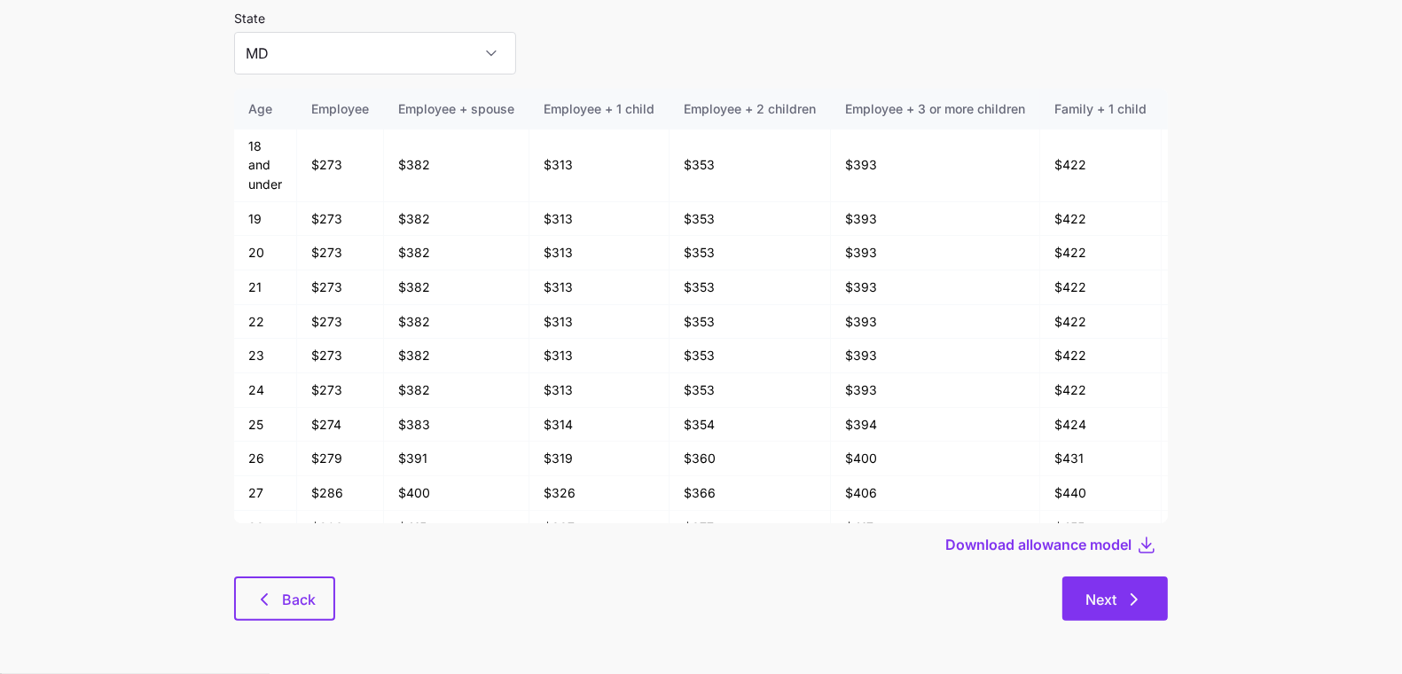
click at [1155, 603] on button "Next" at bounding box center [1115, 598] width 106 height 44
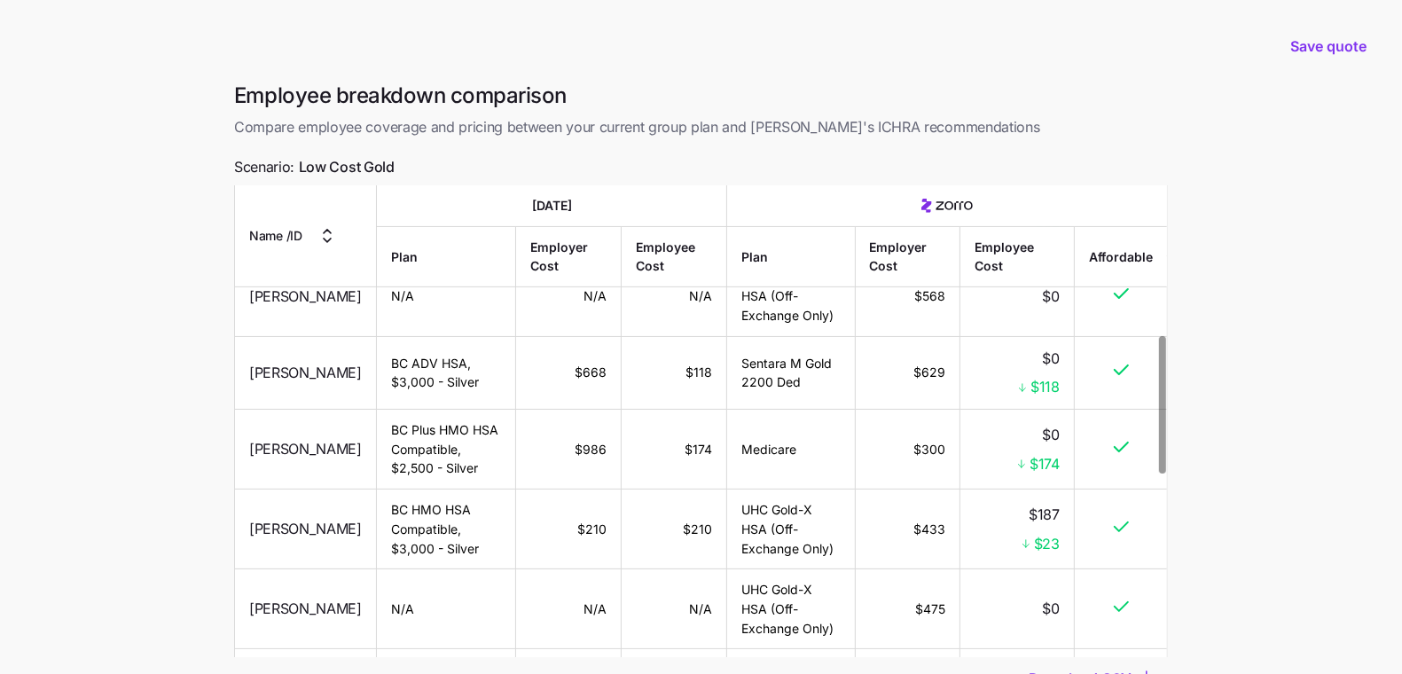
scroll to position [144, 0]
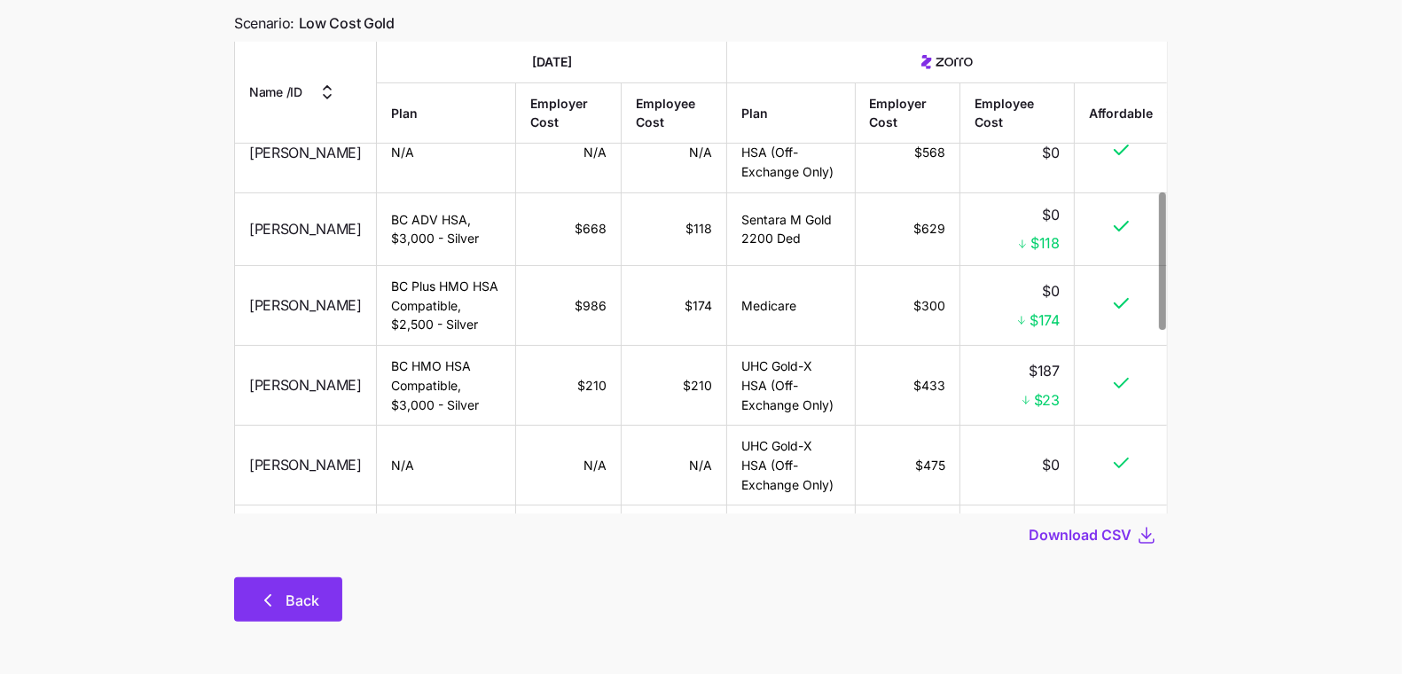
click at [288, 591] on span "Back" at bounding box center [302, 600] width 34 height 21
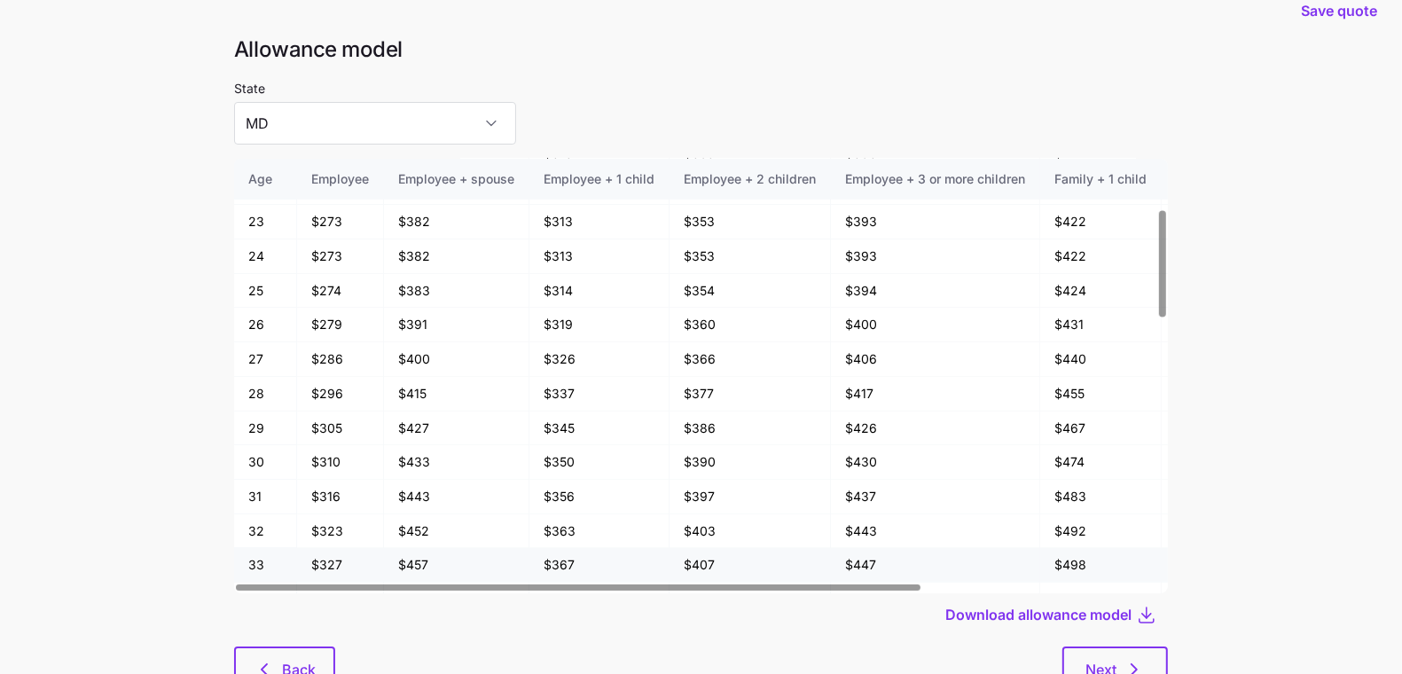
scroll to position [205, 0]
click at [301, 660] on span "Back" at bounding box center [299, 669] width 34 height 21
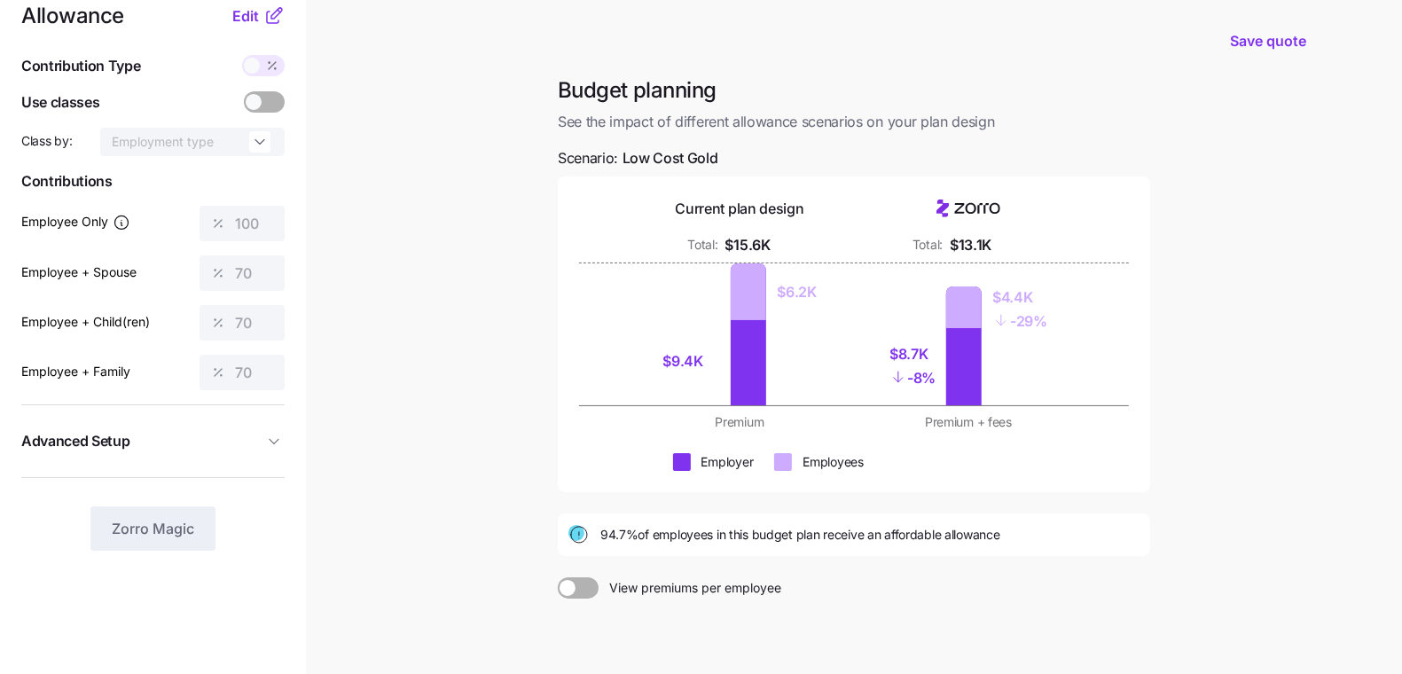
scroll to position [26, 0]
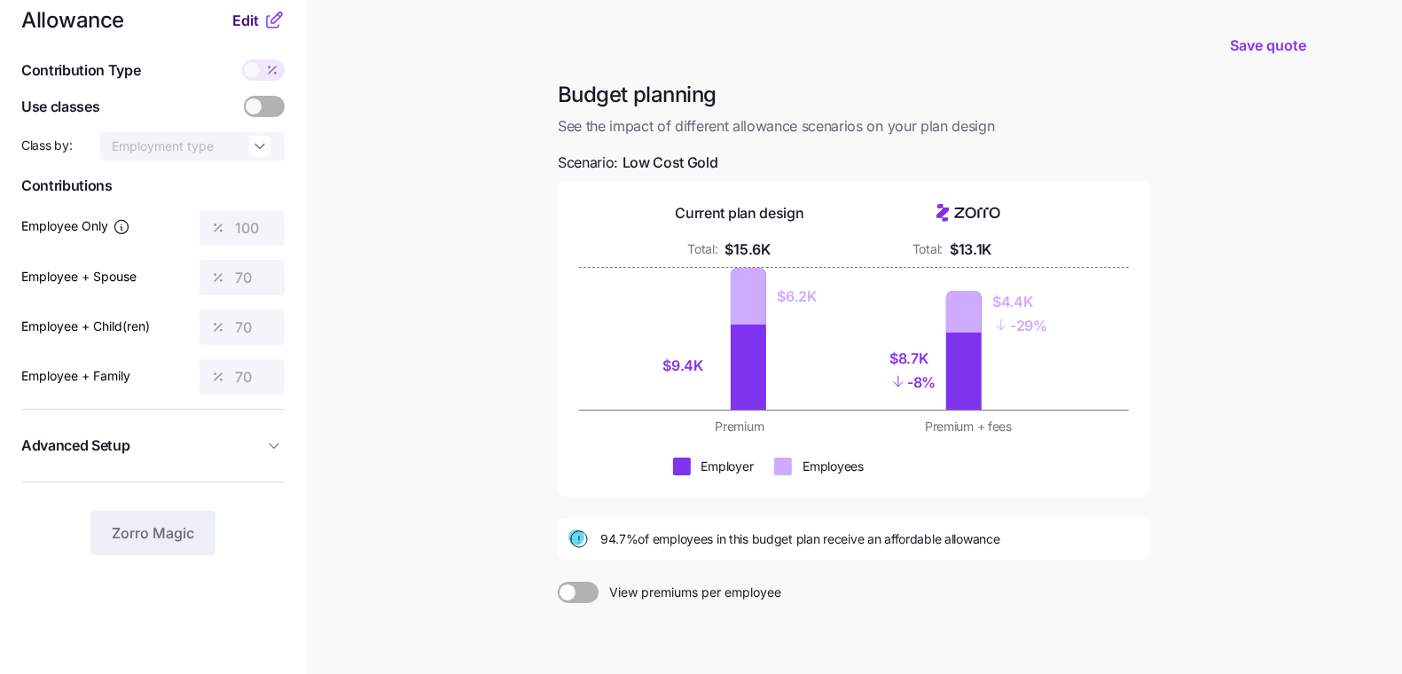
click at [250, 16] on span "Edit" at bounding box center [245, 20] width 27 height 21
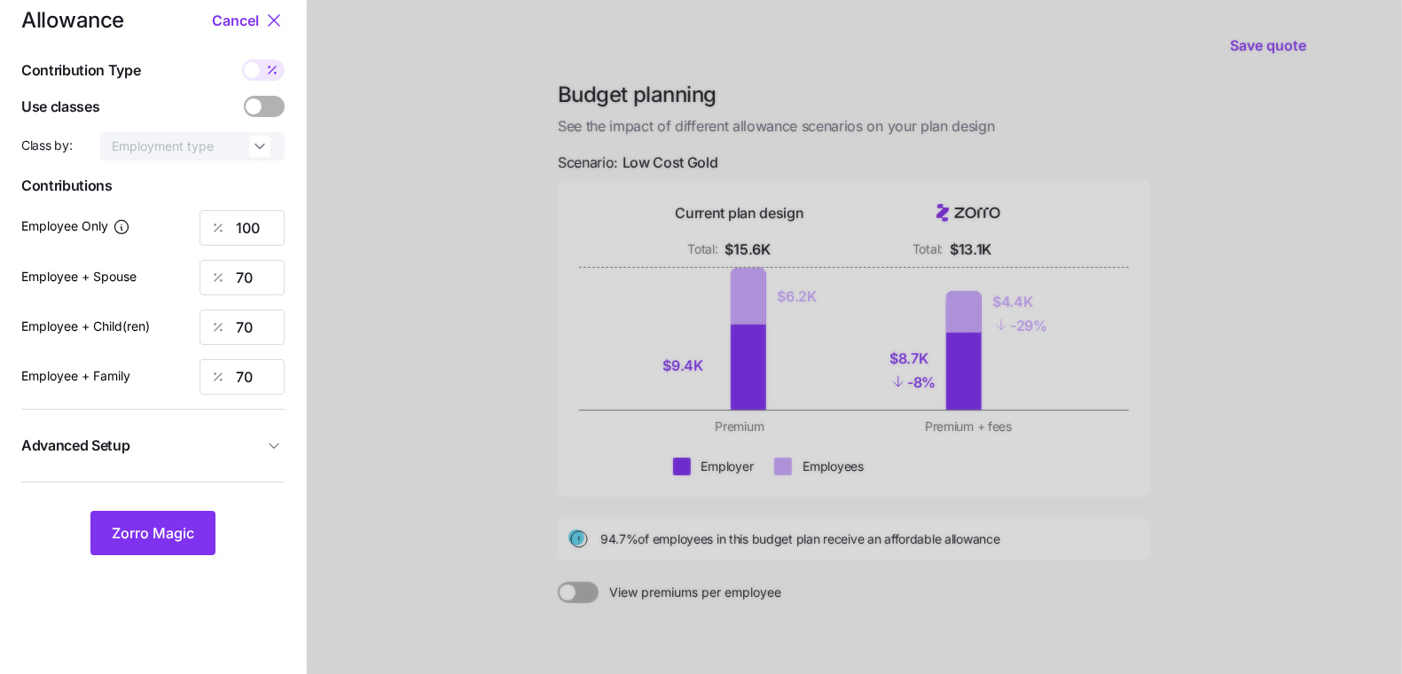
click at [259, 66] on span at bounding box center [252, 70] width 16 height 16
click at [242, 59] on input "checkbox" at bounding box center [242, 59] width 0 height 0
type input "592"
type input "829"
type input "660"
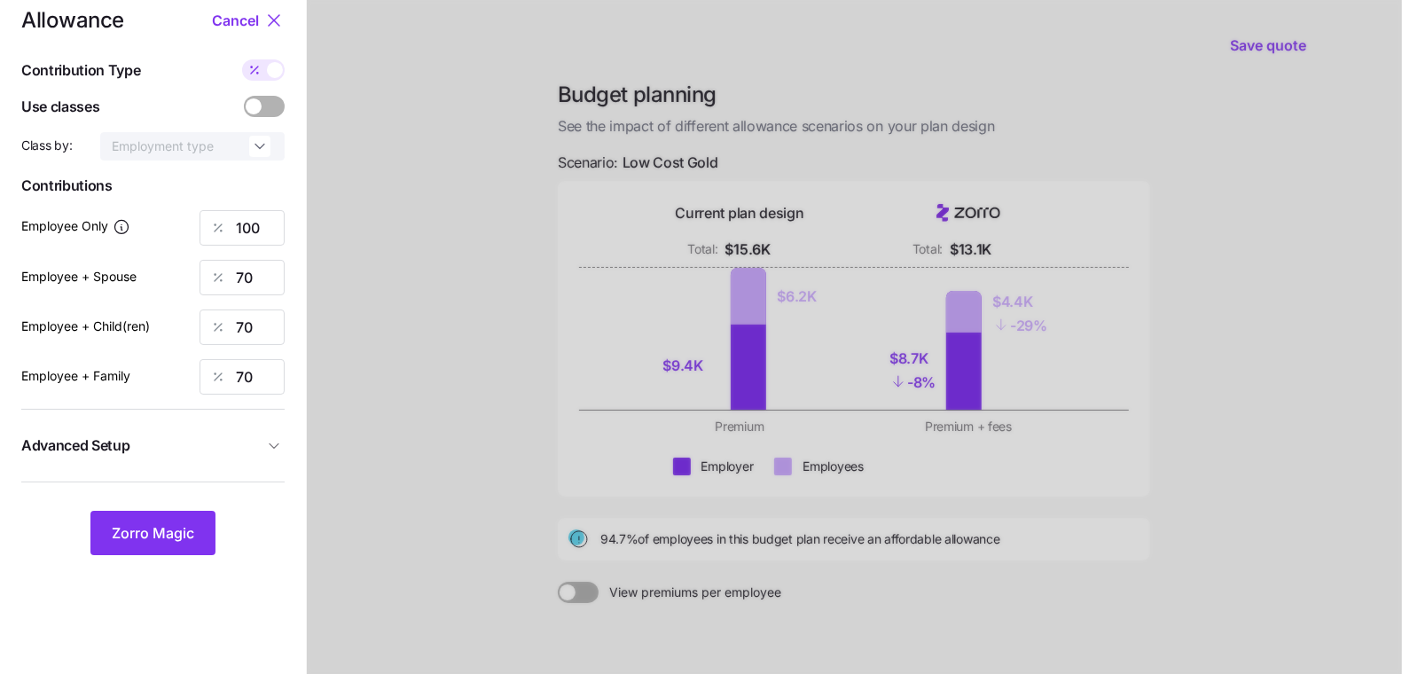
type input "1075"
click at [259, 276] on input "829" at bounding box center [241, 277] width 85 height 35
type input "8"
type input "1006"
click at [259, 3] on nav "Allowance Cancel Contribution Type Use classes Class by: Employment type Contri…" at bounding box center [153, 409] width 306 height 871
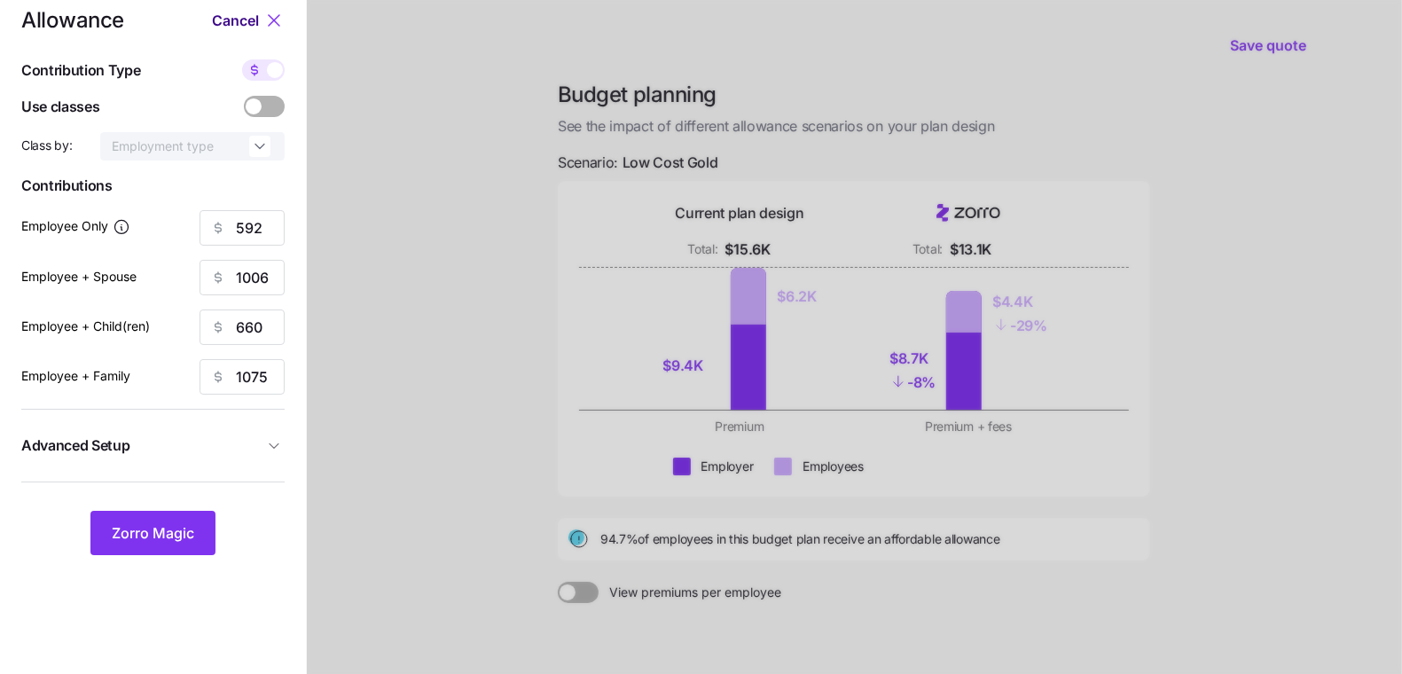
click at [252, 14] on span "Cancel" at bounding box center [235, 20] width 47 height 21
type input "100"
type input "70"
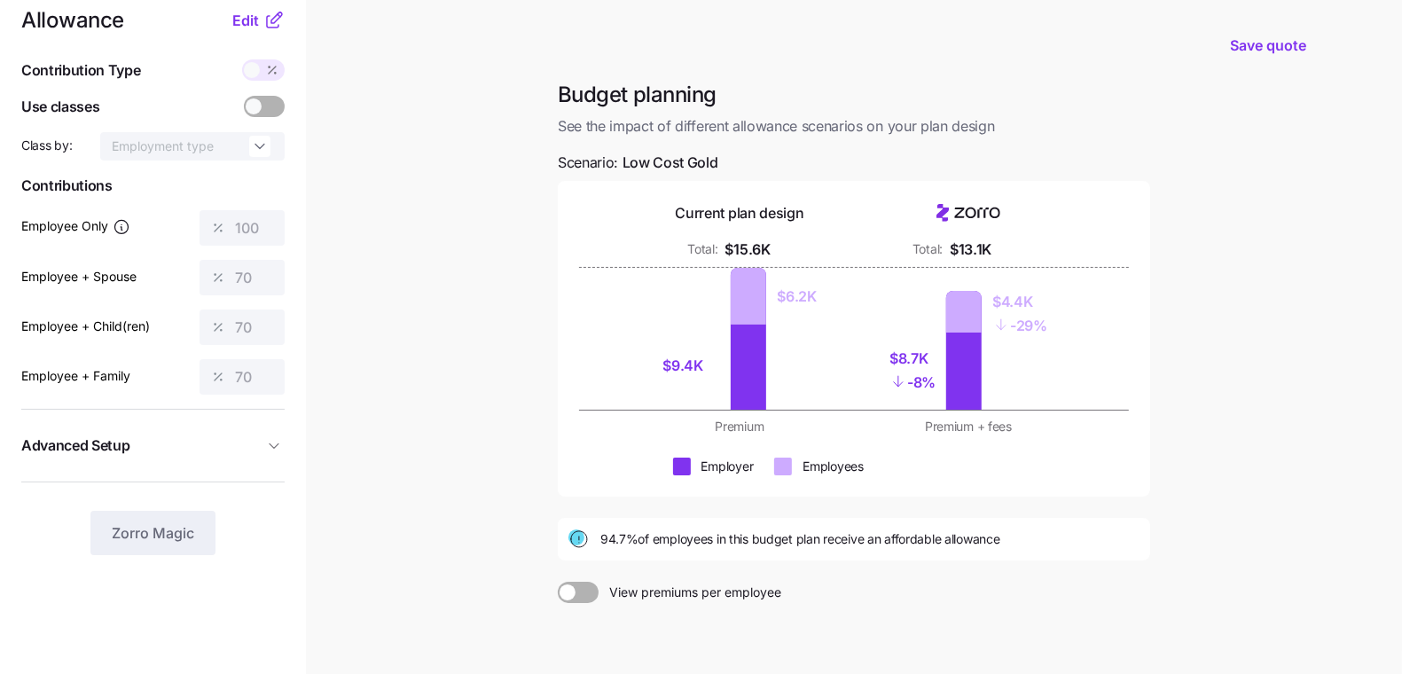
click at [263, 10] on icon at bounding box center [273, 20] width 21 height 21
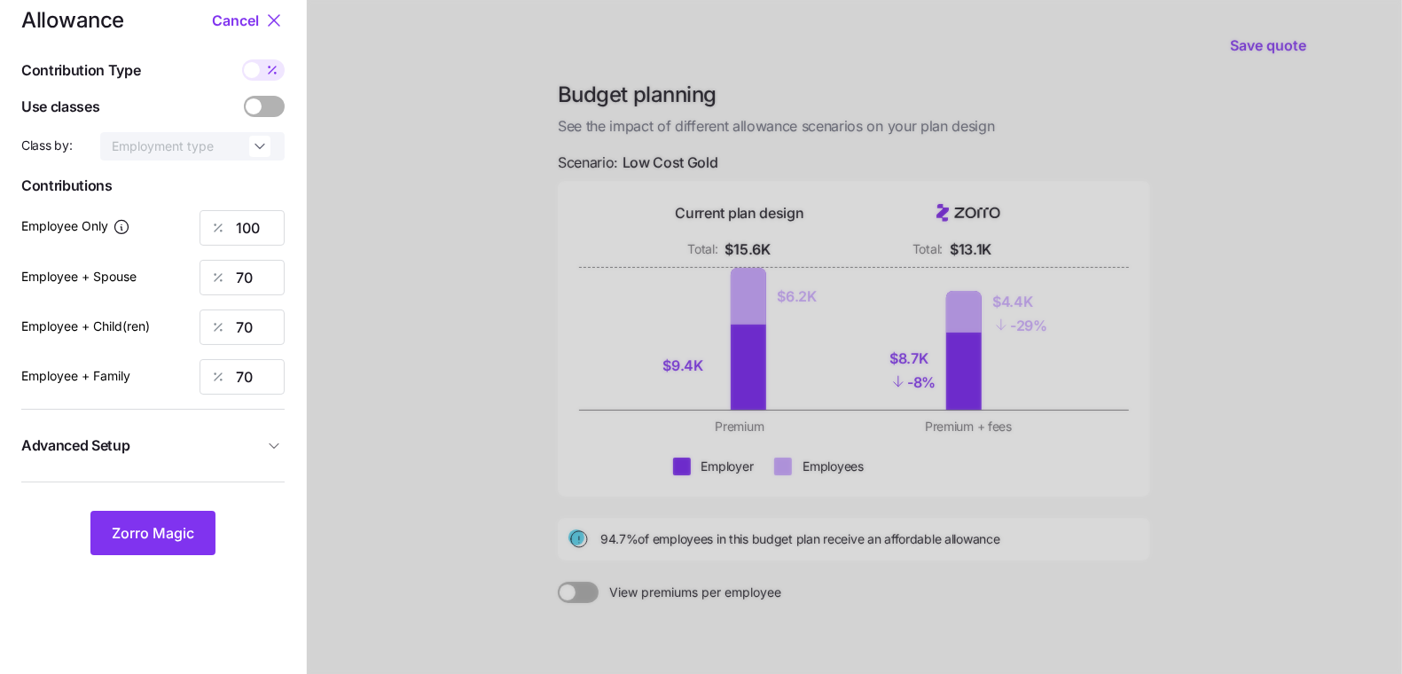
click at [262, 74] on span at bounding box center [272, 69] width 25 height 21
click at [242, 59] on input "checkbox" at bounding box center [242, 59] width 0 height 0
type input "592"
type input "829"
type input "660"
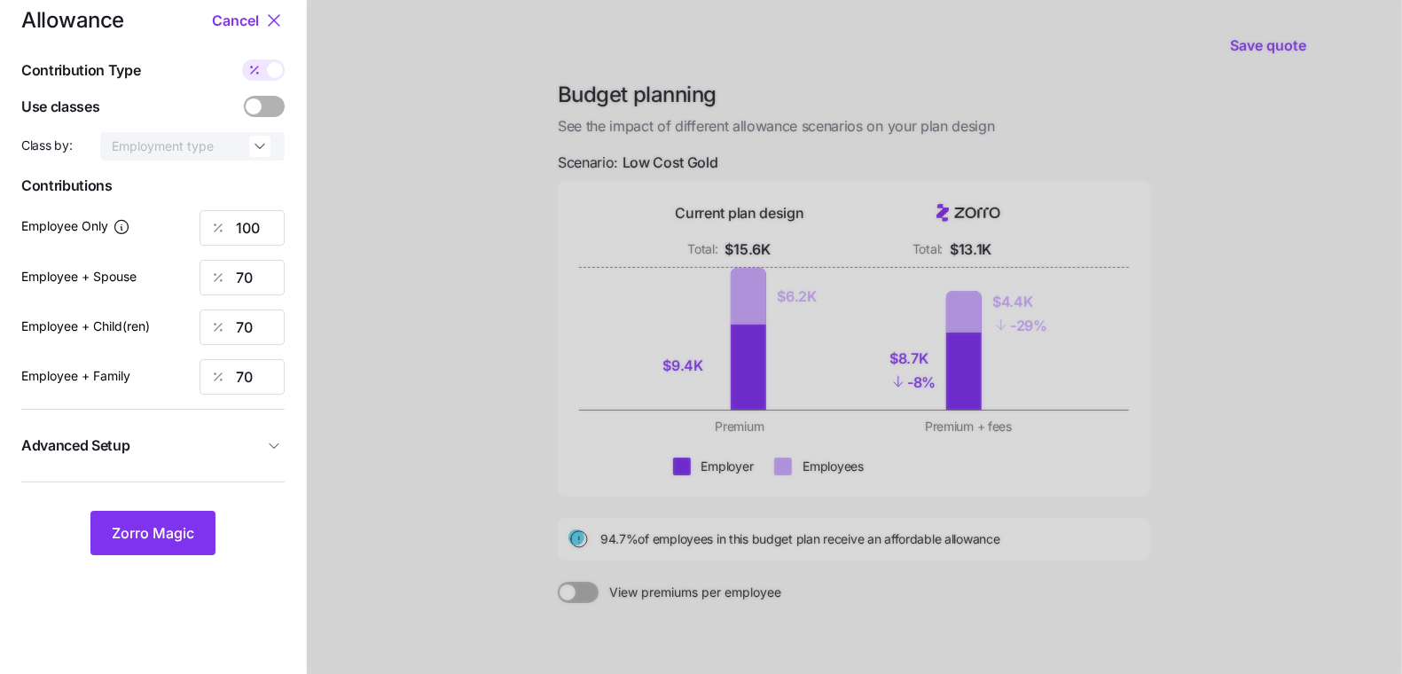
type input "1075"
click at [252, 261] on input "829" at bounding box center [241, 277] width 85 height 35
type input "1006"
click at [230, 19] on span "Cancel" at bounding box center [235, 20] width 47 height 21
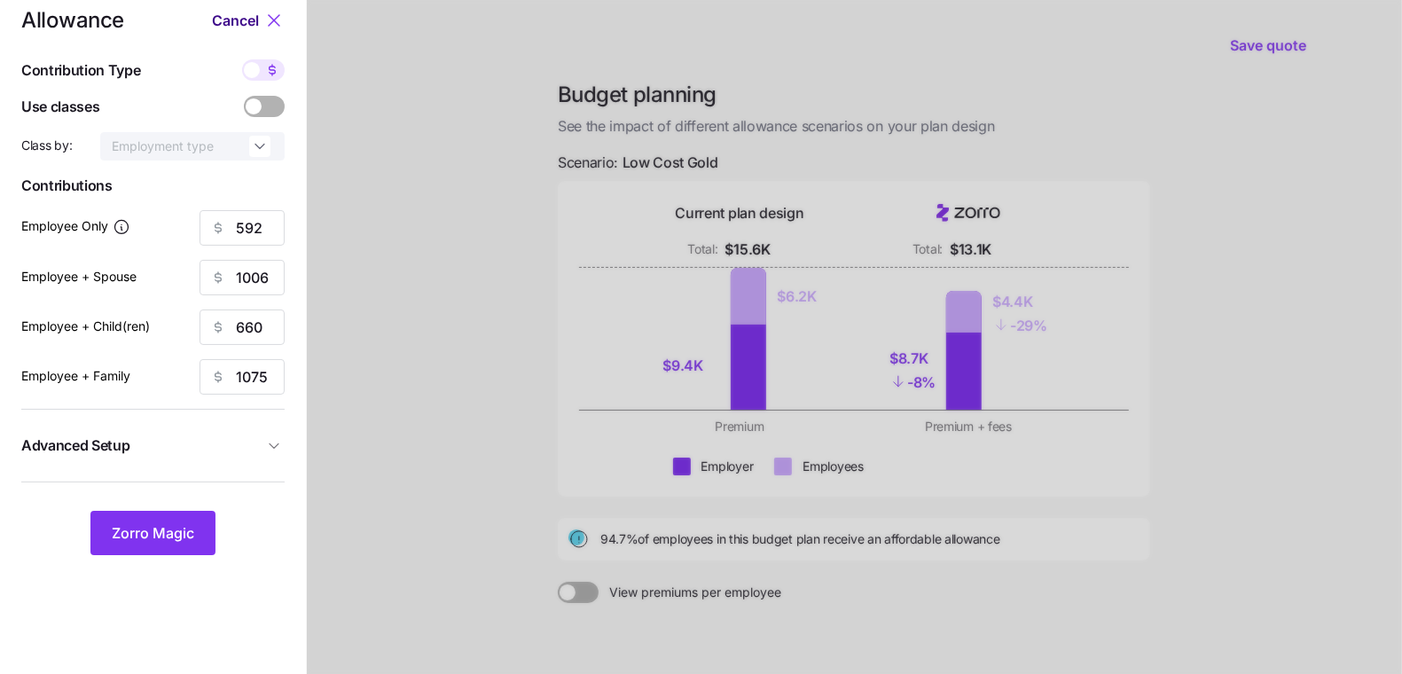
type input "100"
type input "70"
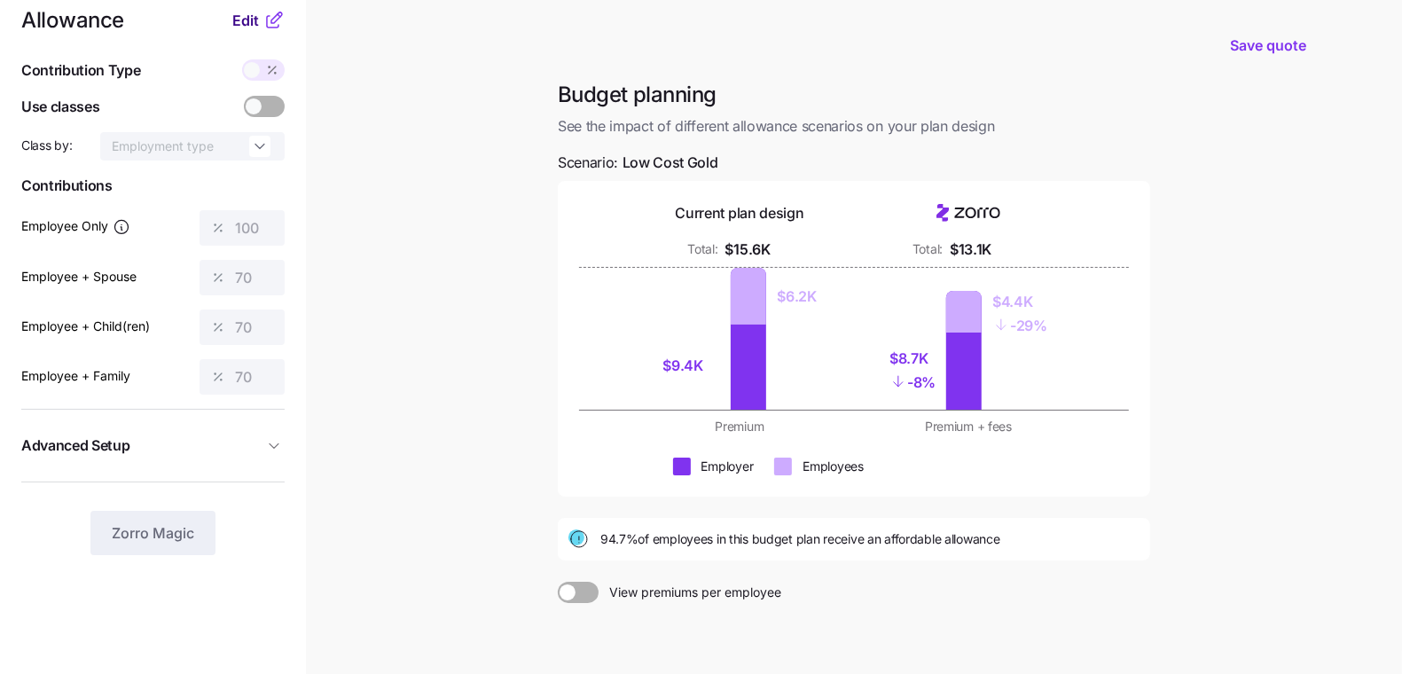
click at [234, 22] on span "Edit" at bounding box center [245, 20] width 27 height 21
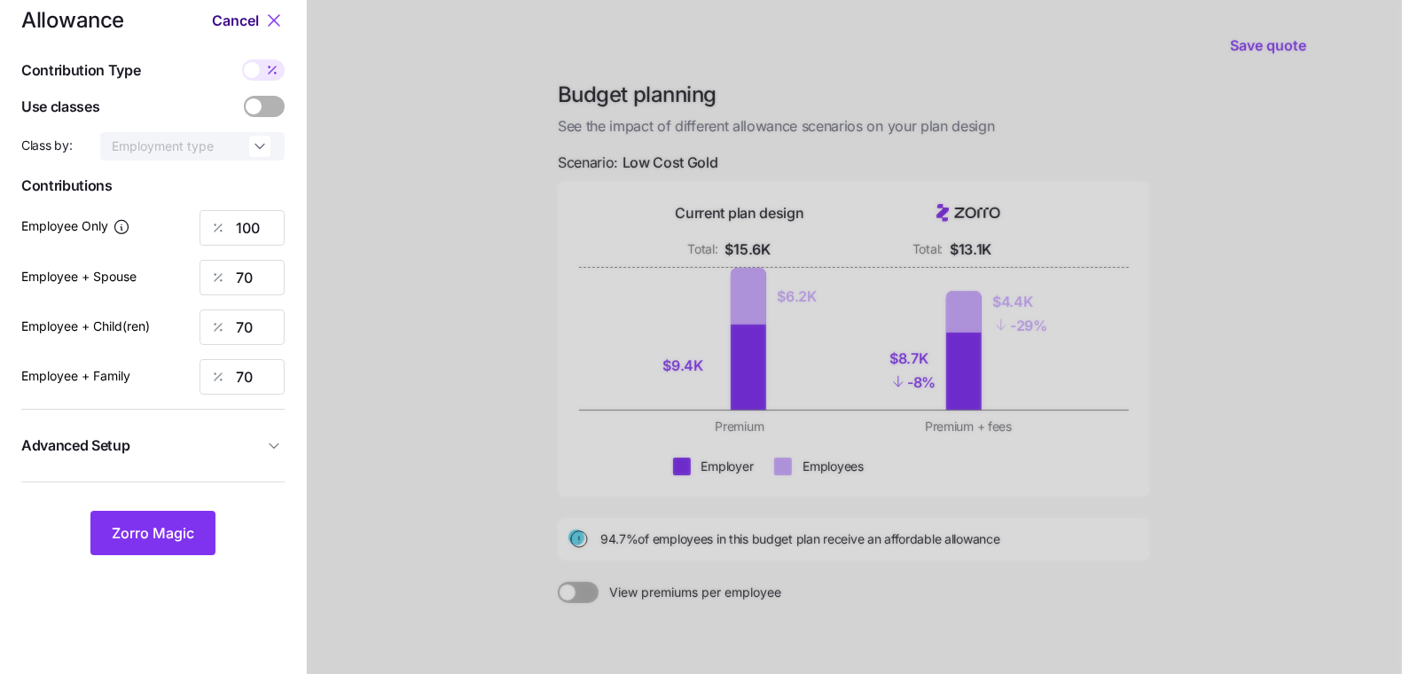
click at [236, 22] on span "Cancel" at bounding box center [235, 20] width 47 height 21
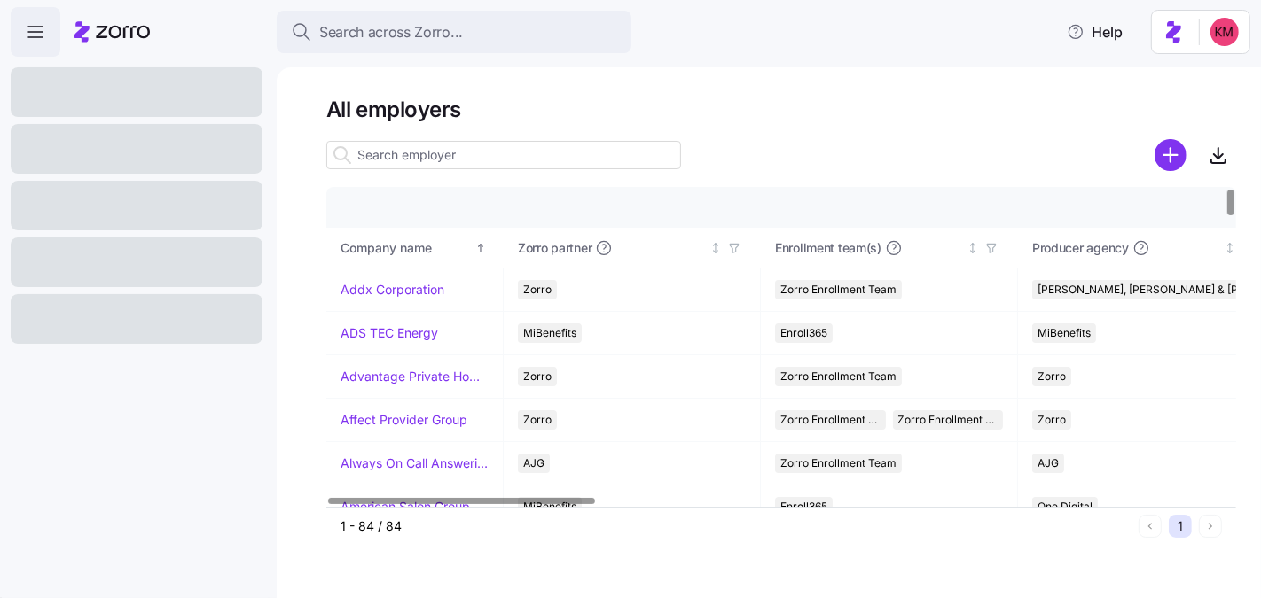
click at [116, 203] on div at bounding box center [137, 206] width 252 height 50
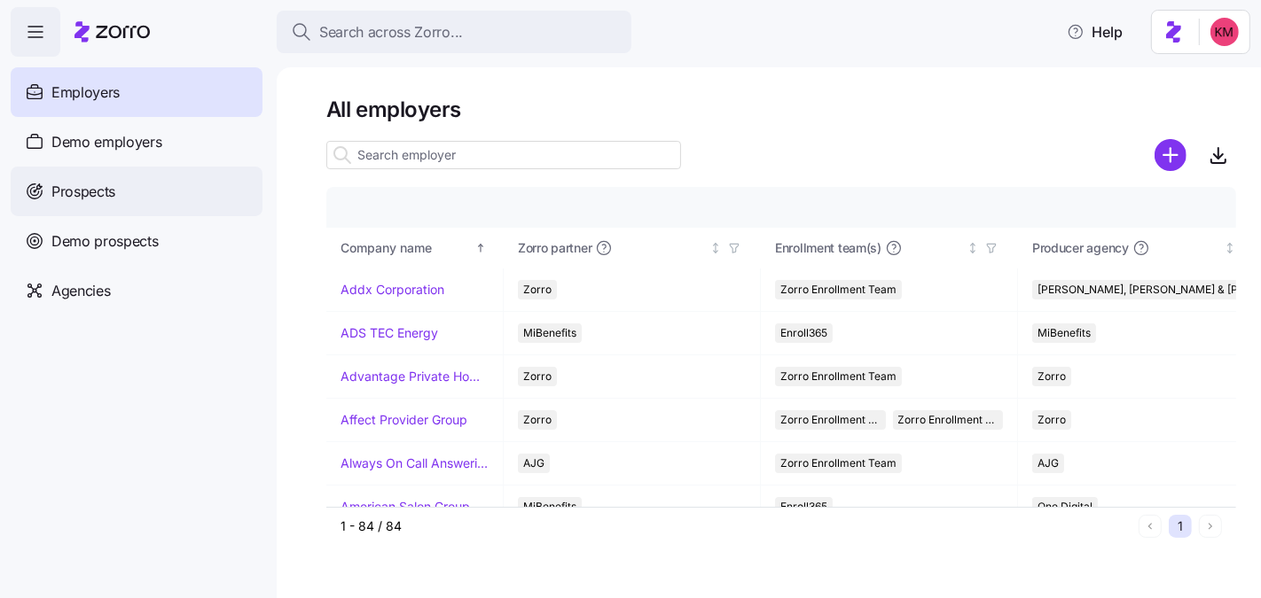
click at [113, 189] on span "Prospects" at bounding box center [83, 192] width 64 height 22
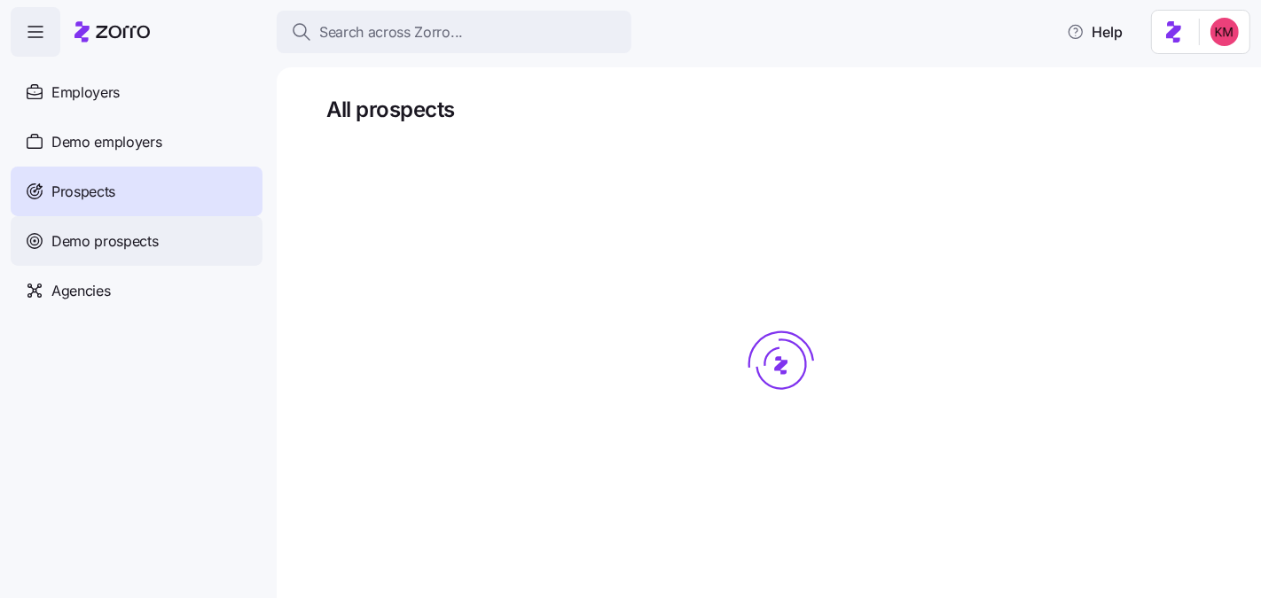
click at [109, 232] on span "Demo prospects" at bounding box center [104, 242] width 107 height 22
click at [119, 241] on span "Demo prospects" at bounding box center [104, 242] width 107 height 22
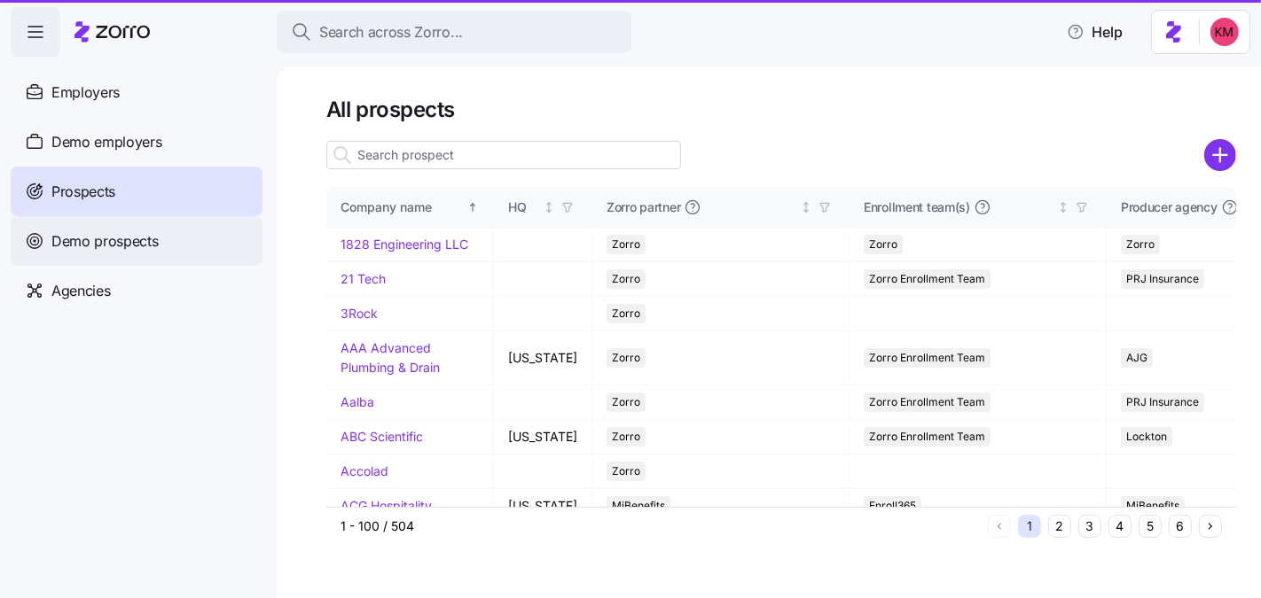
click at [119, 244] on span "Demo prospects" at bounding box center [104, 242] width 107 height 22
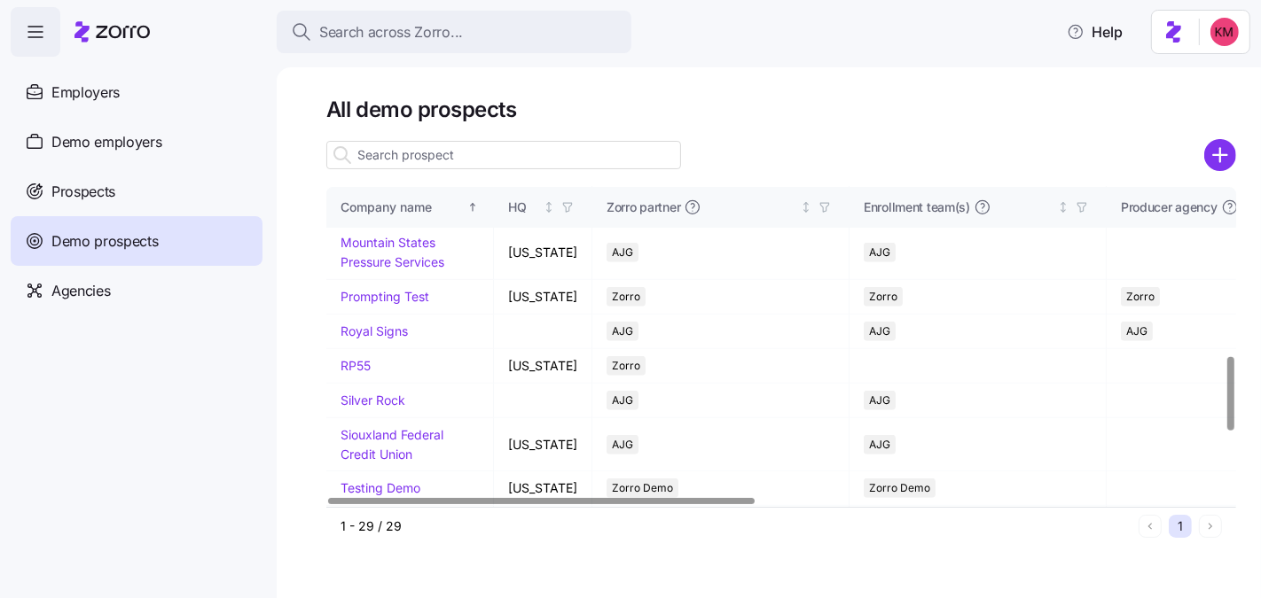
scroll to position [700, 0]
click at [369, 184] on link "[PERSON_NAME] Advertising" at bounding box center [391, 167] width 102 height 35
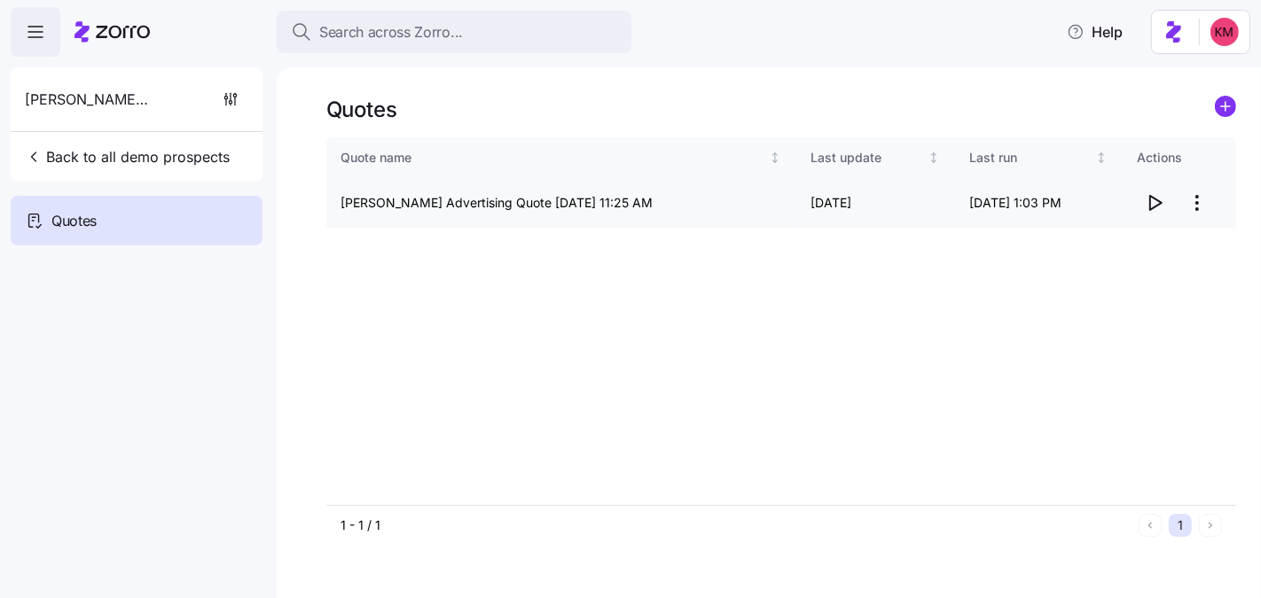
click at [1154, 191] on span "button" at bounding box center [1154, 203] width 34 height 34
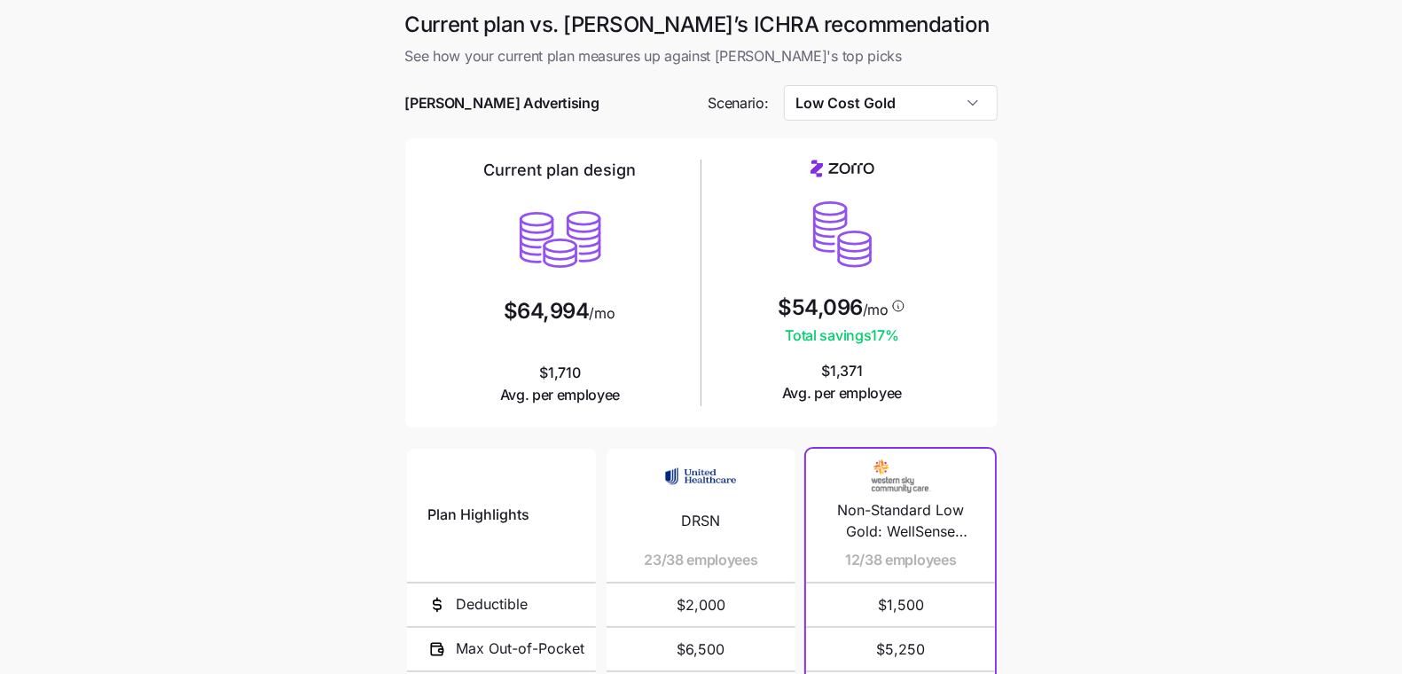
click at [961, 122] on div at bounding box center [701, 130] width 592 height 18
click at [965, 96] on input "Low Cost Gold" at bounding box center [891, 102] width 214 height 35
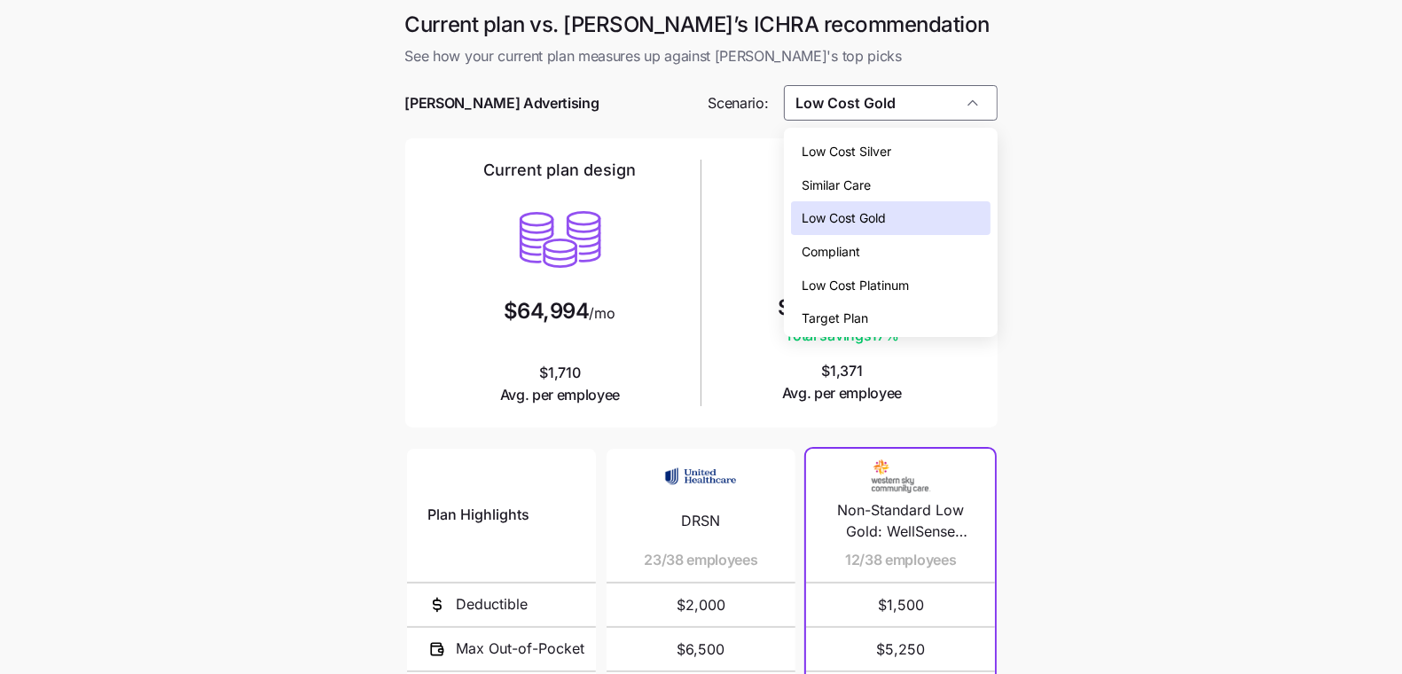
click at [943, 150] on div "Low Cost Silver" at bounding box center [890, 152] width 199 height 34
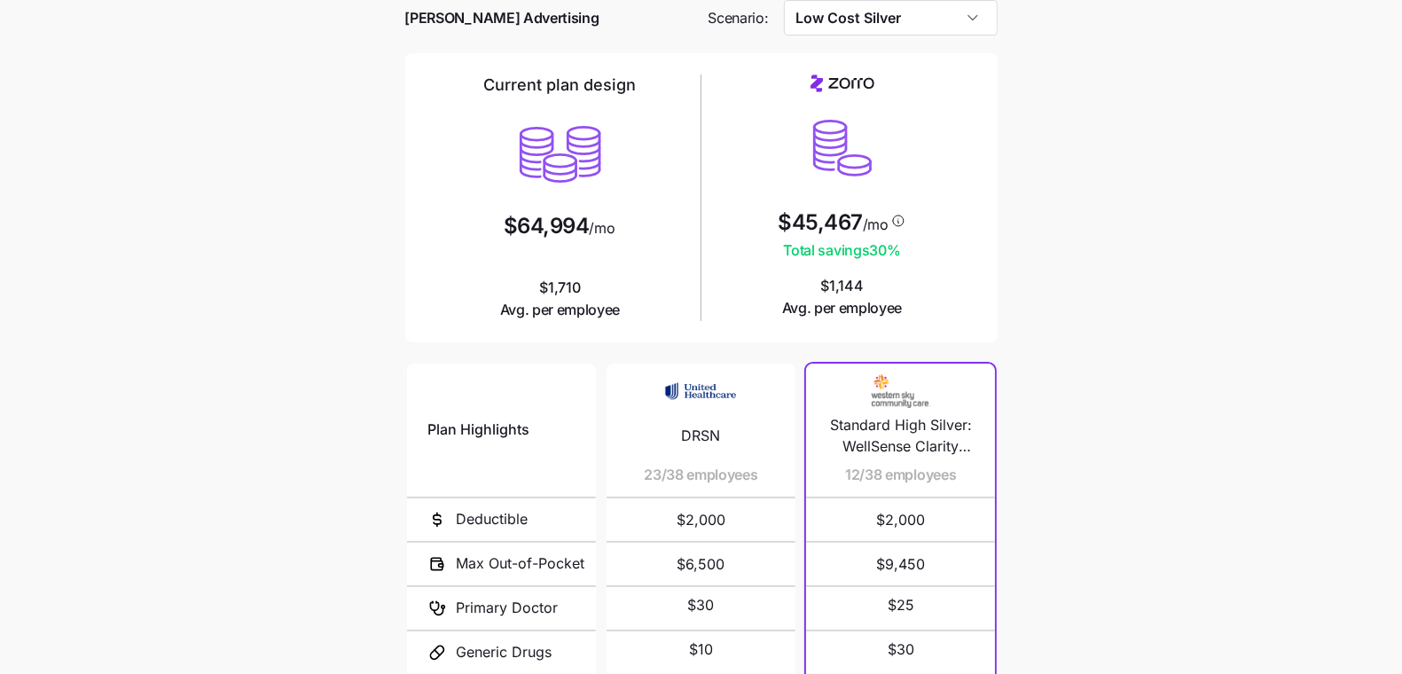
scroll to position [184, 0]
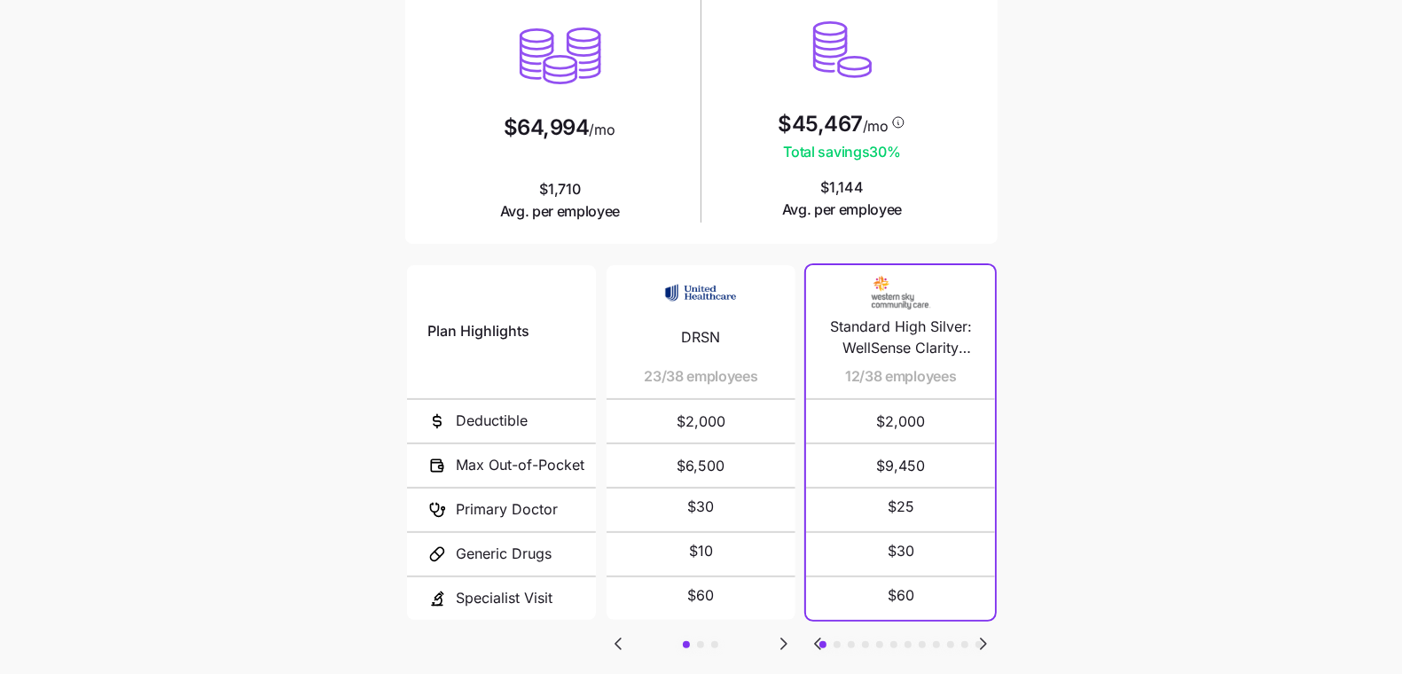
click at [778, 639] on icon "Go to next slide" at bounding box center [783, 643] width 21 height 21
click at [623, 641] on icon "Go to previous slide" at bounding box center [617, 643] width 21 height 21
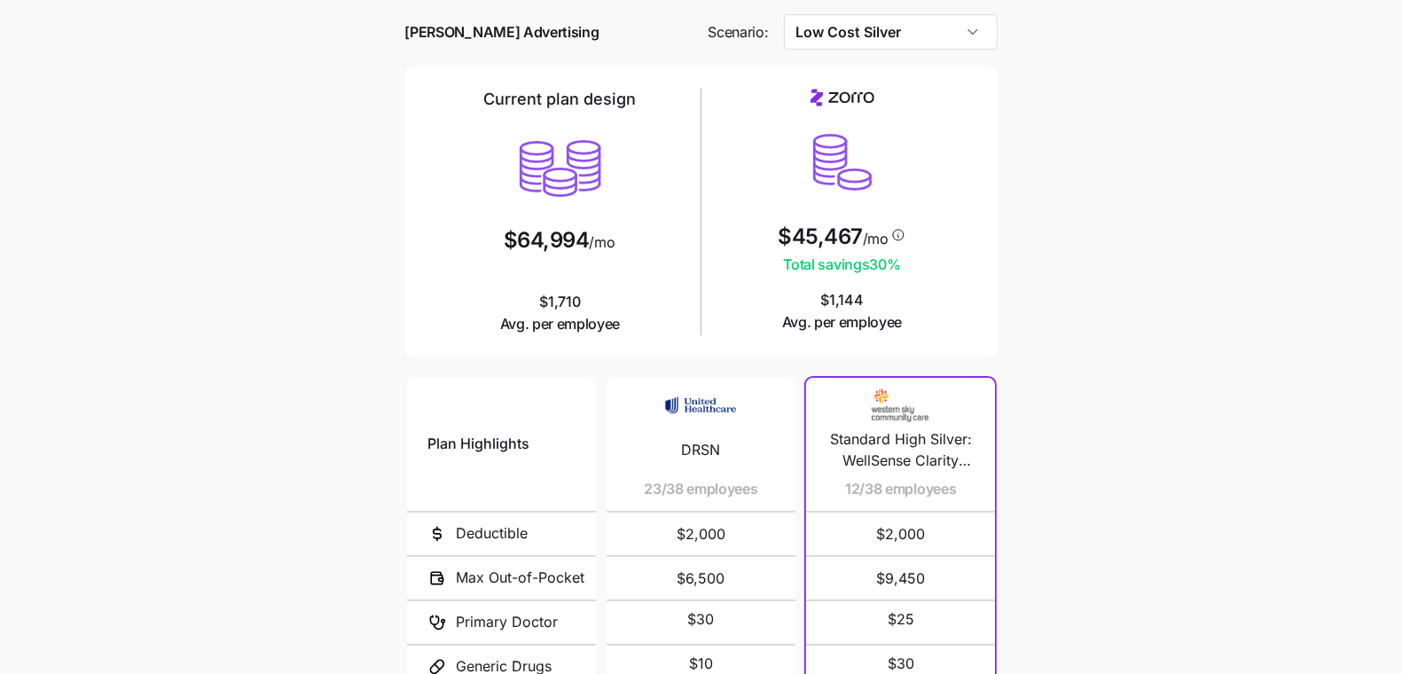
scroll to position [0, 0]
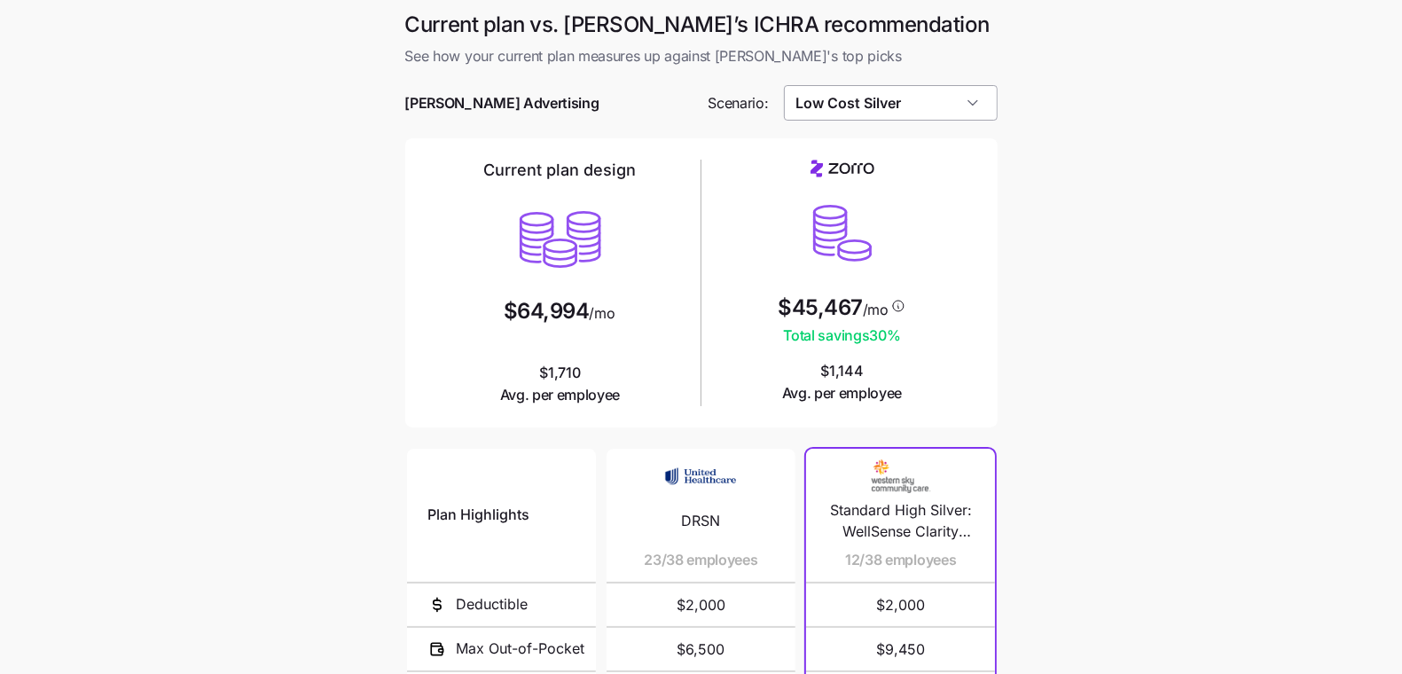
click at [922, 110] on input "Low Cost Silver" at bounding box center [891, 102] width 214 height 35
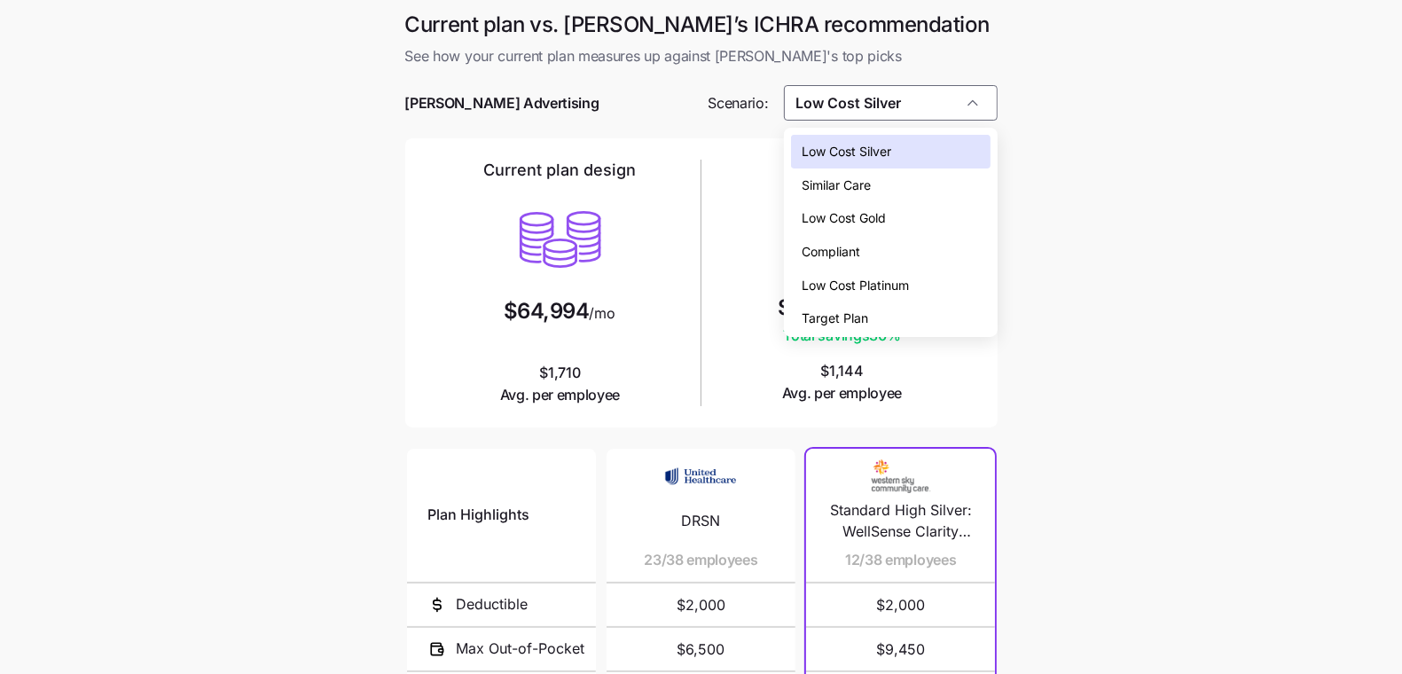
click at [1067, 145] on main "Current plan vs. [PERSON_NAME]’s ICHRA recommendation See how your current plan…" at bounding box center [701, 484] width 1402 height 968
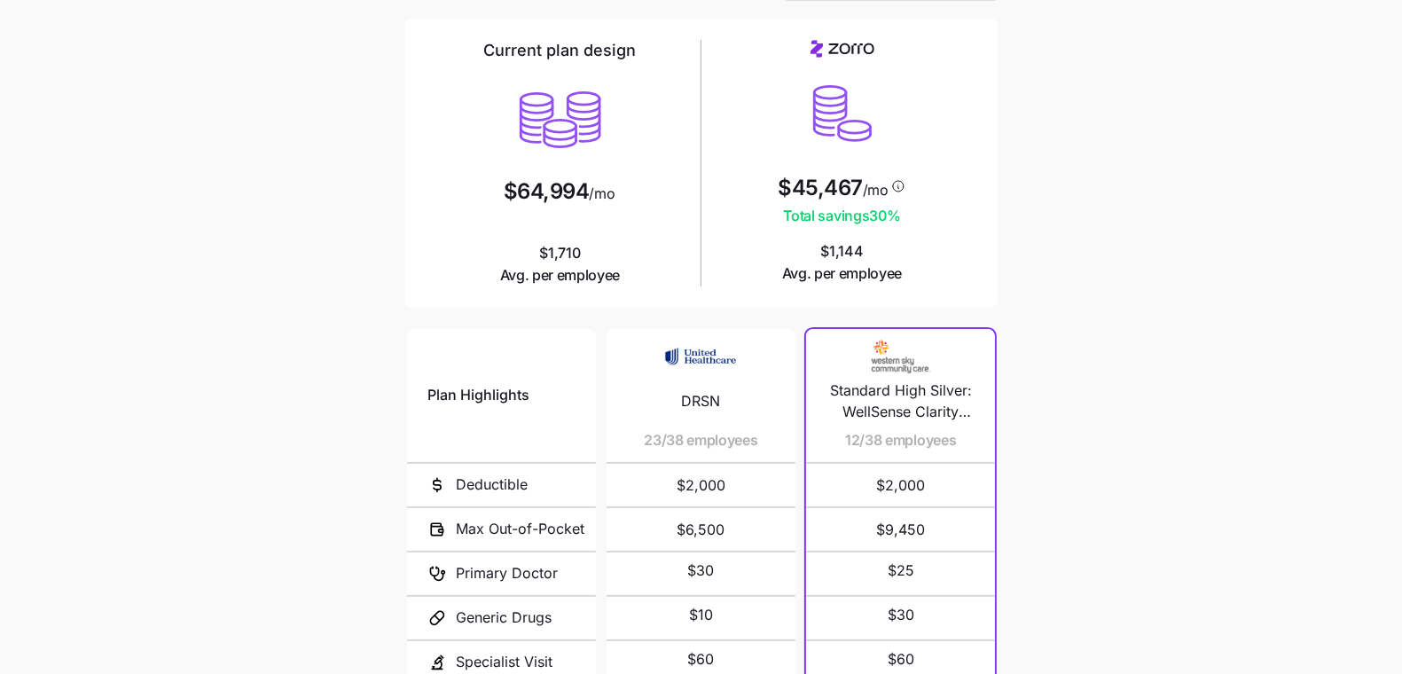
scroll to position [209, 0]
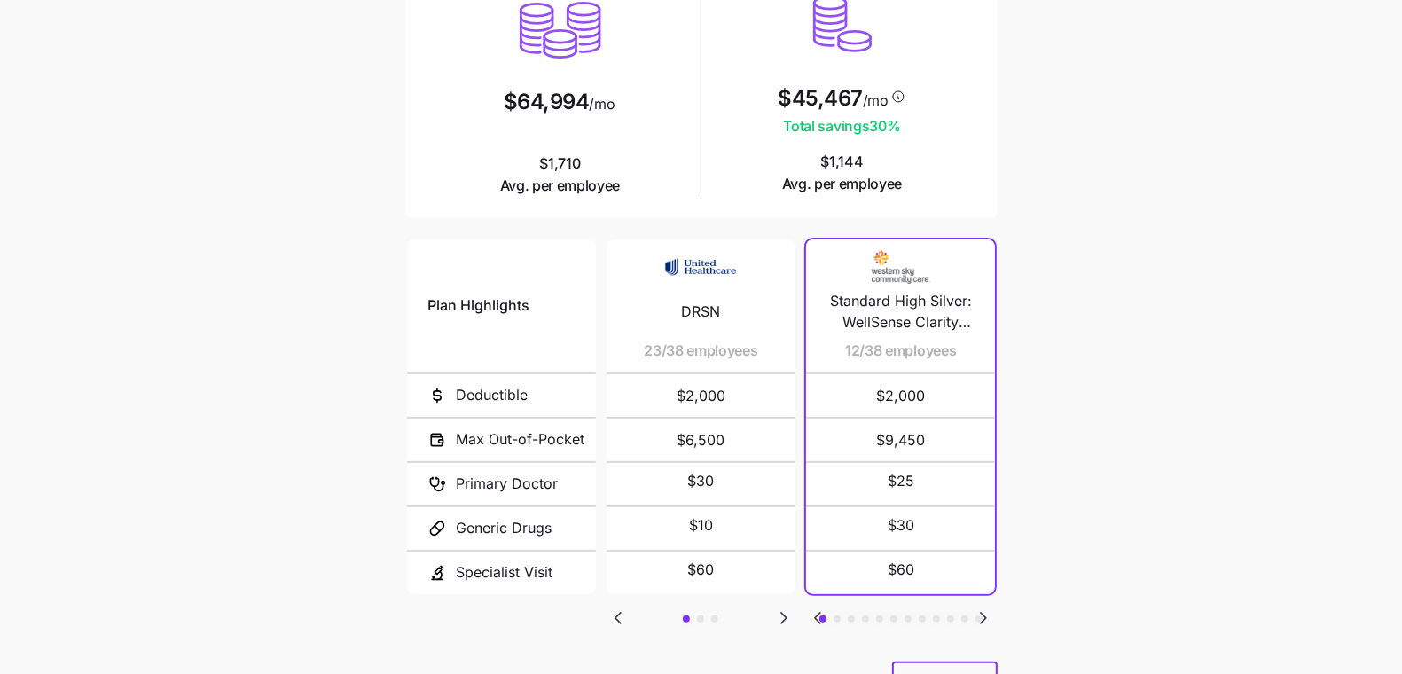
click at [991, 615] on icon "Go to next slide" at bounding box center [983, 617] width 21 height 21
click at [824, 619] on icon "Go to previous slide" at bounding box center [817, 617] width 21 height 21
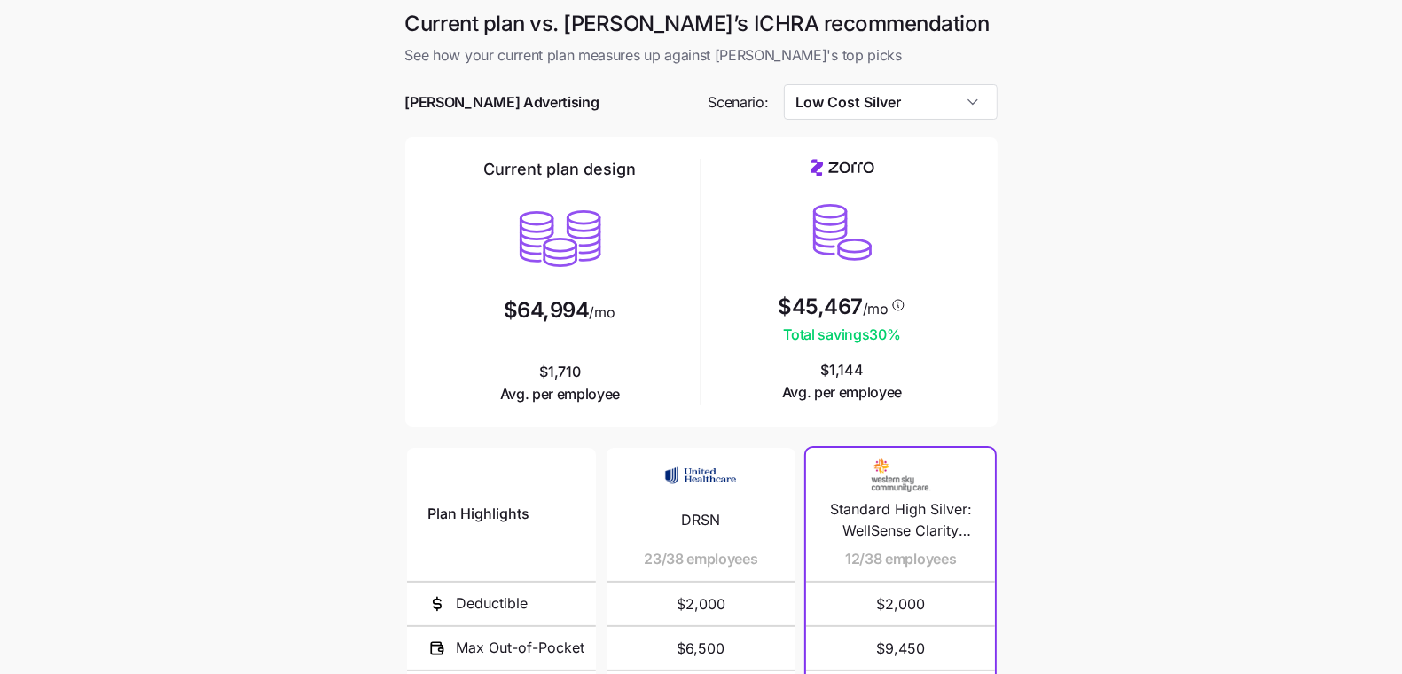
scroll to position [0, 0]
click at [934, 118] on input "Low Cost Silver" at bounding box center [891, 102] width 214 height 35
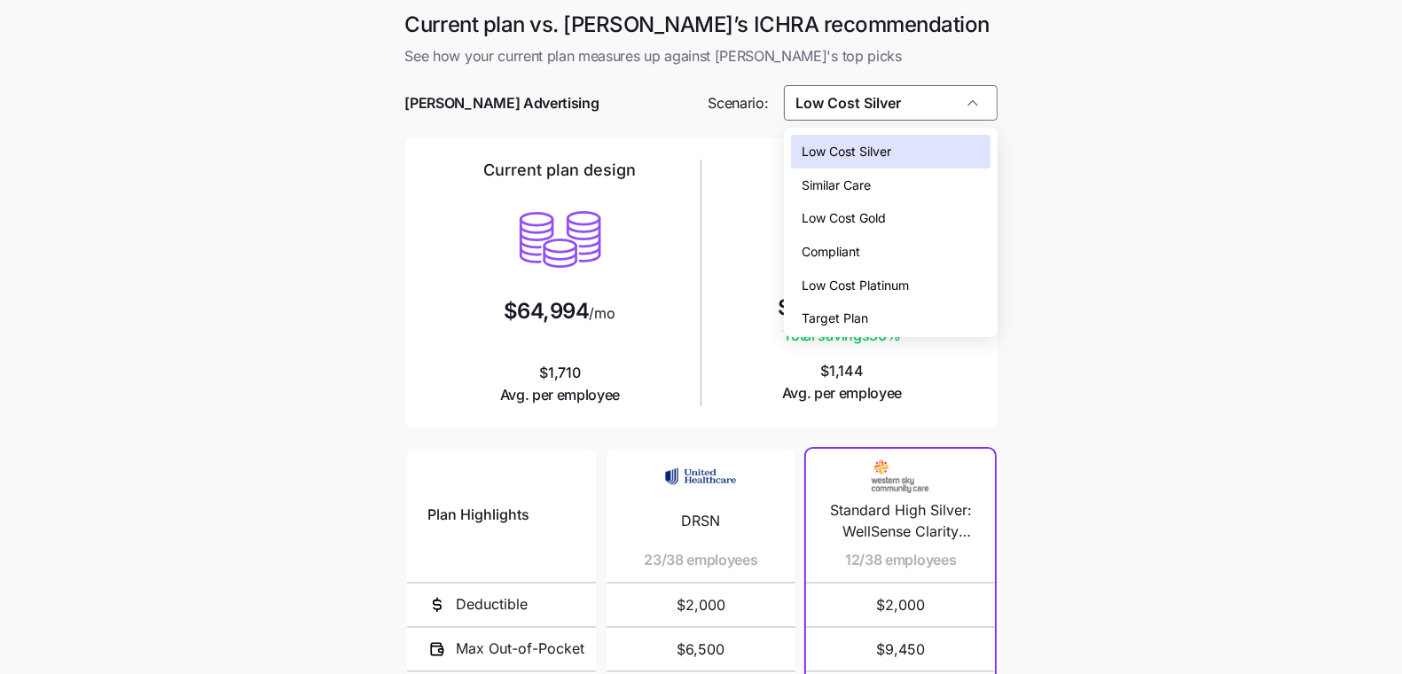
click at [922, 218] on div "Low Cost Gold" at bounding box center [890, 218] width 199 height 34
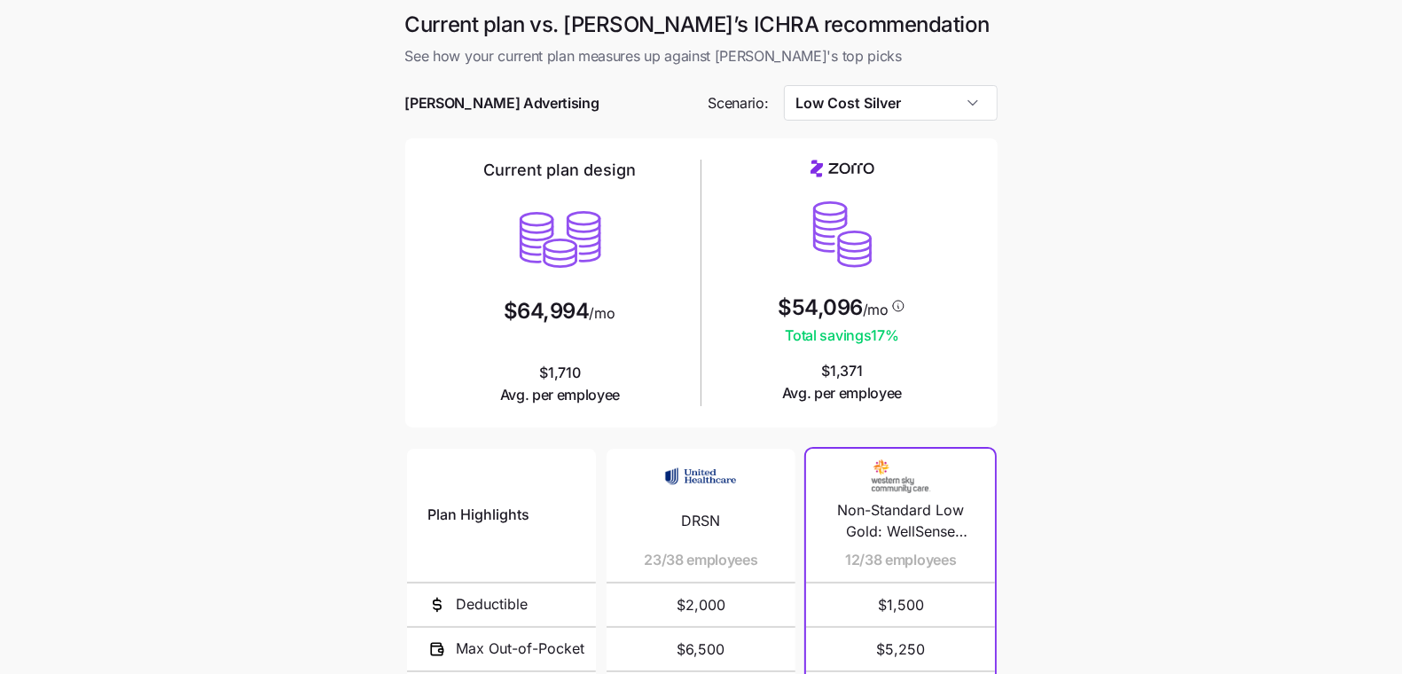
type input "Low Cost Gold"
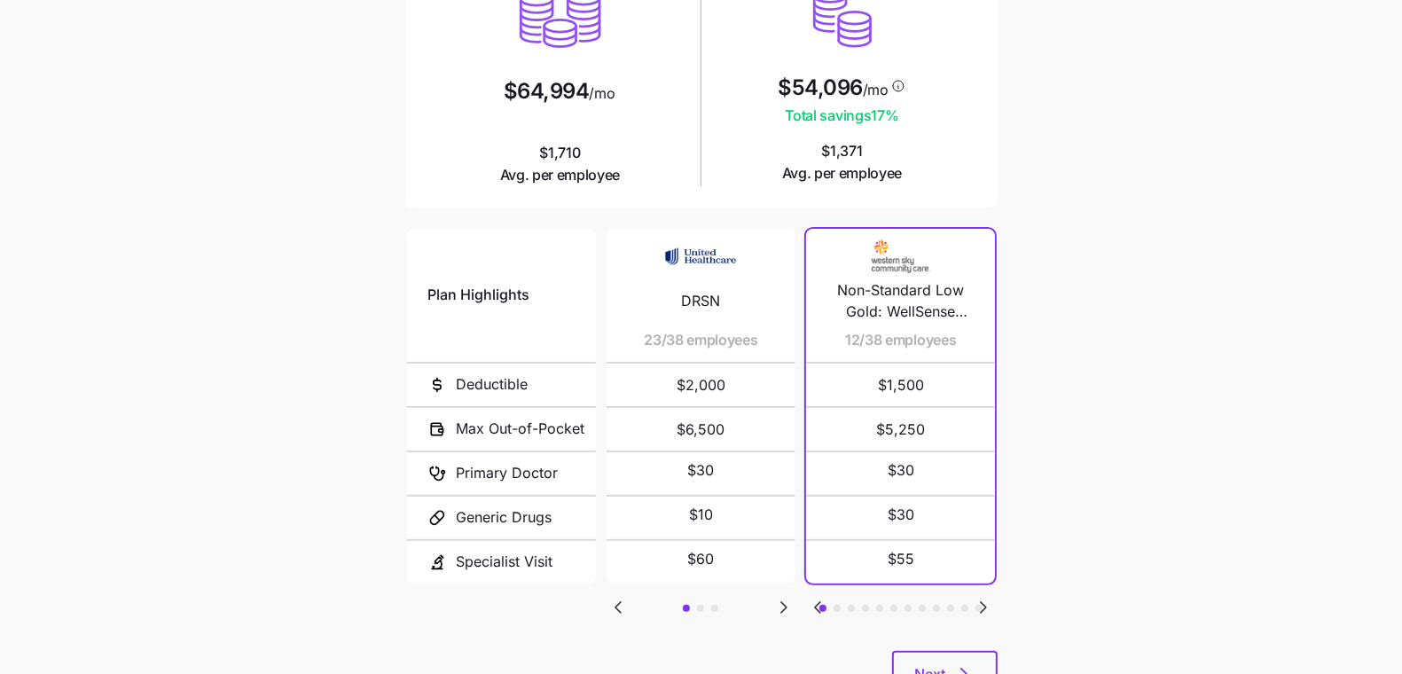
scroll to position [202, 0]
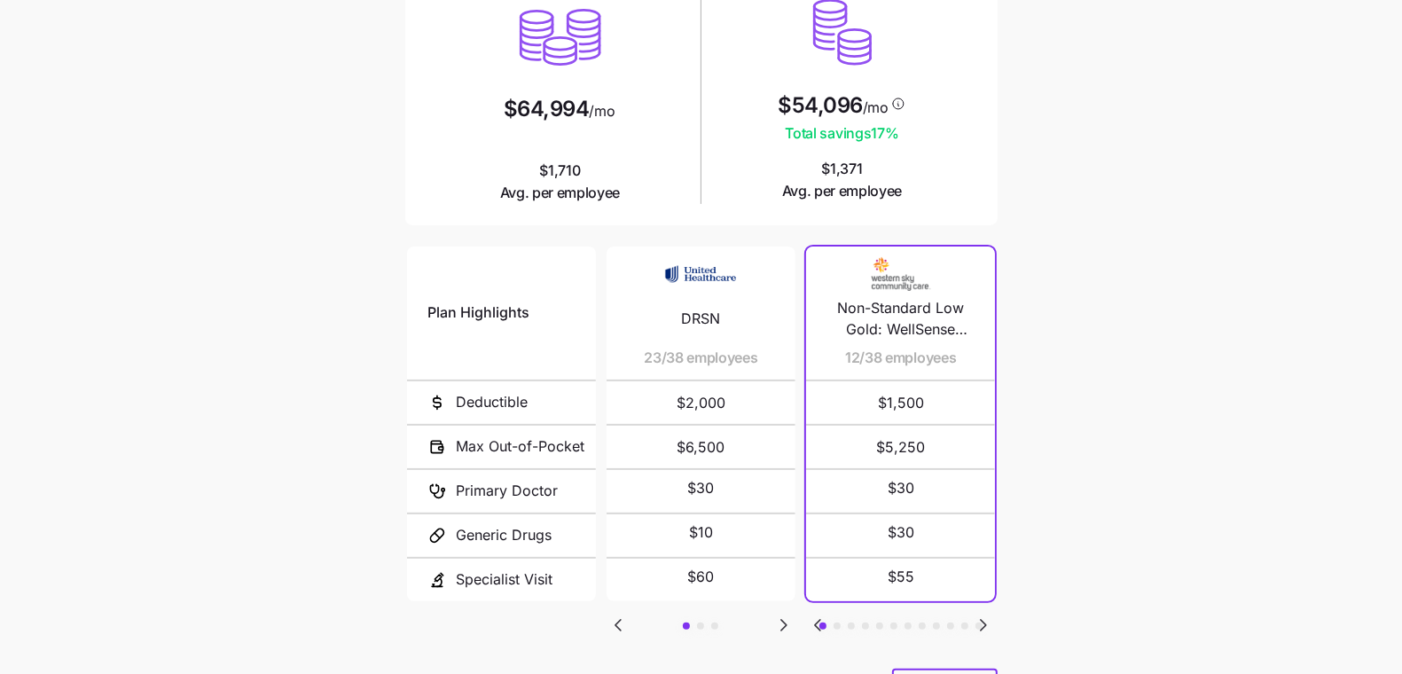
click at [1018, 589] on main "Current plan vs. [PERSON_NAME]’s ICHRA recommendation See how your current plan…" at bounding box center [701, 282] width 1402 height 968
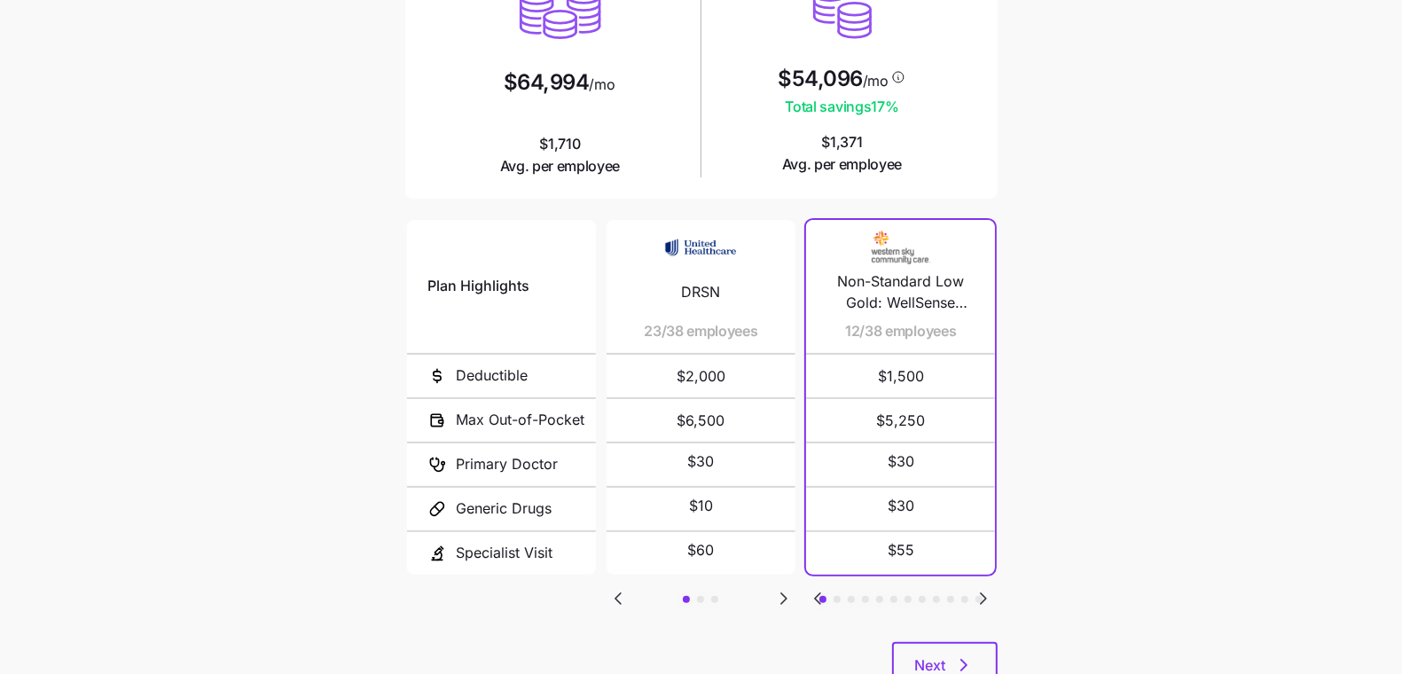
scroll to position [231, 0]
